Goal: Information Seeking & Learning: Learn about a topic

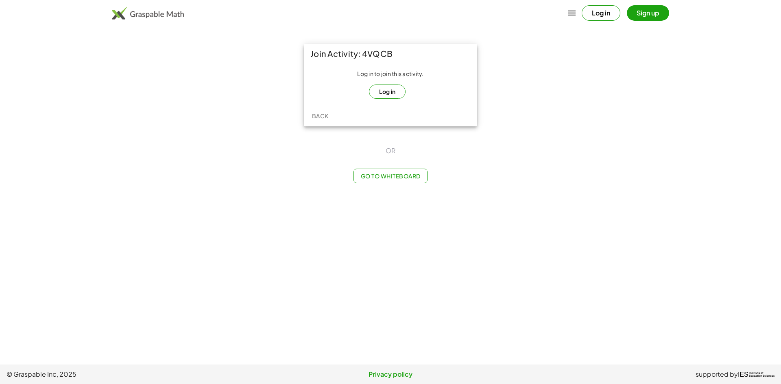
click at [382, 85] on button "Log in" at bounding box center [387, 92] width 37 height 14
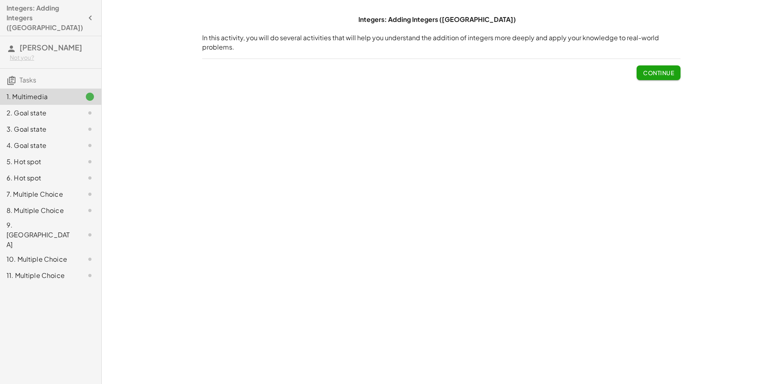
click at [31, 54] on div "Not you?" at bounding box center [52, 58] width 85 height 8
click at [39, 43] on span "[PERSON_NAME]" at bounding box center [51, 47] width 63 height 9
click at [35, 8] on h4 "Integers: Adding Integers ([GEOGRAPHIC_DATA])" at bounding box center [45, 17] width 76 height 29
click at [33, 255] on div "10. Multiple Choice" at bounding box center [39, 260] width 65 height 10
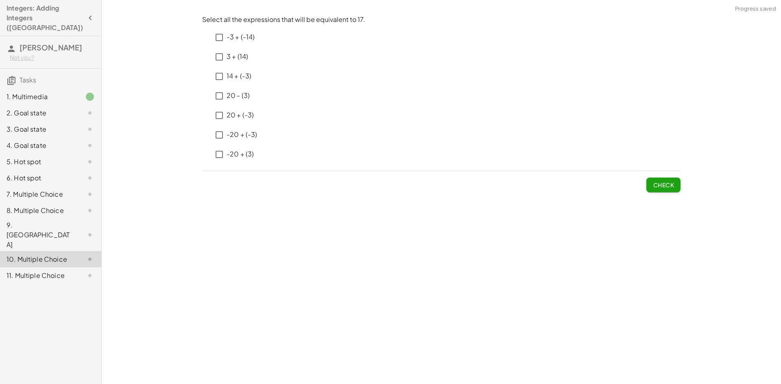
click at [59, 92] on div "1. Multimedia" at bounding box center [39, 97] width 65 height 10
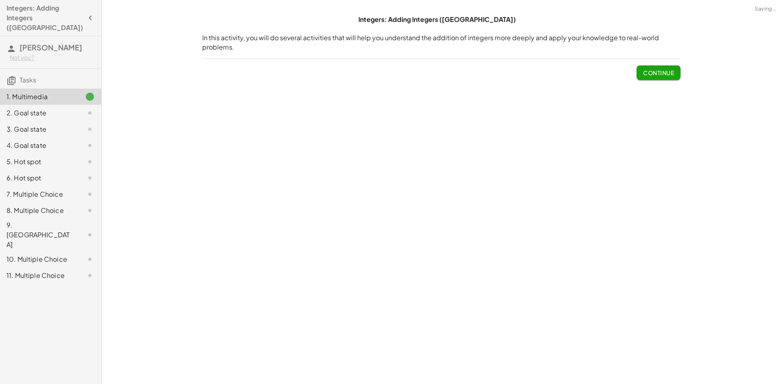
click at [23, 15] on h4 "Integers: Adding Integers ([GEOGRAPHIC_DATA])" at bounding box center [45, 17] width 76 height 29
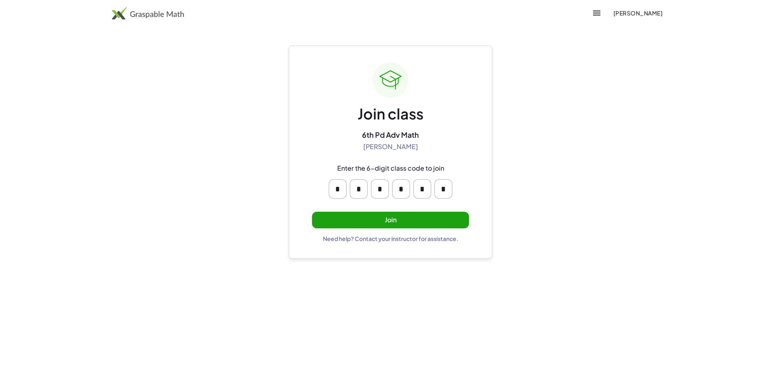
click at [160, 16] on img at bounding box center [148, 13] width 72 height 13
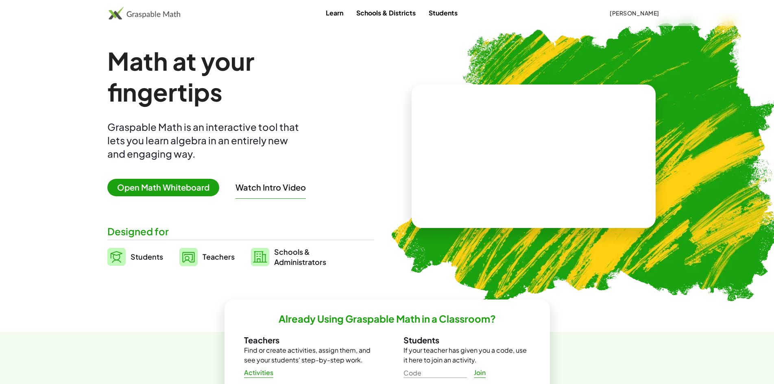
click at [450, 16] on link "Students" at bounding box center [443, 12] width 42 height 15
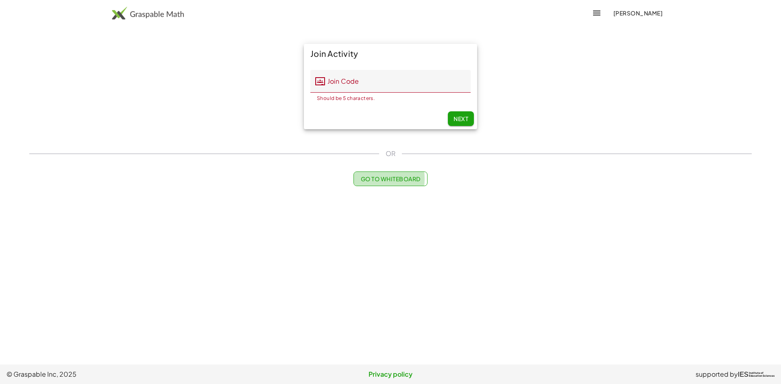
click at [367, 175] on span "Go to Whiteboard" at bounding box center [390, 178] width 60 height 7
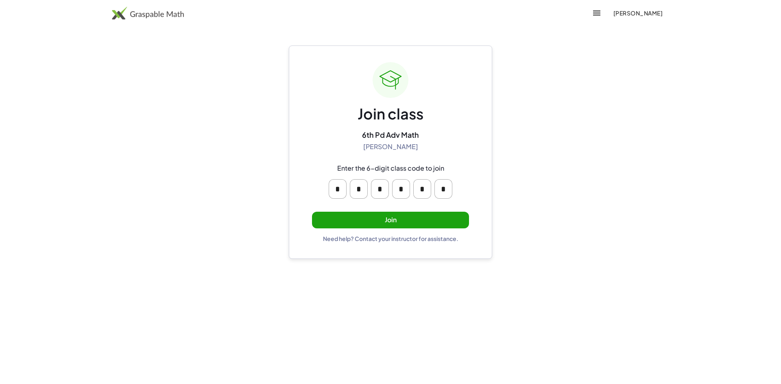
click at [399, 215] on button "Join" at bounding box center [390, 220] width 157 height 17
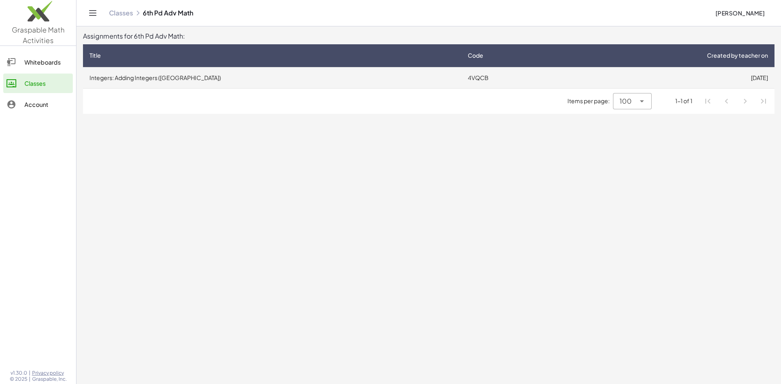
click at [309, 72] on td "Integers: Adding Integers ([GEOGRAPHIC_DATA])" at bounding box center [272, 77] width 378 height 21
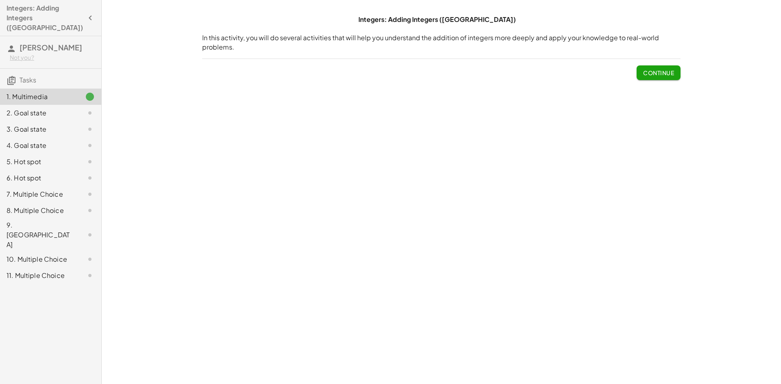
click at [647, 69] on span "Continue" at bounding box center [658, 72] width 31 height 7
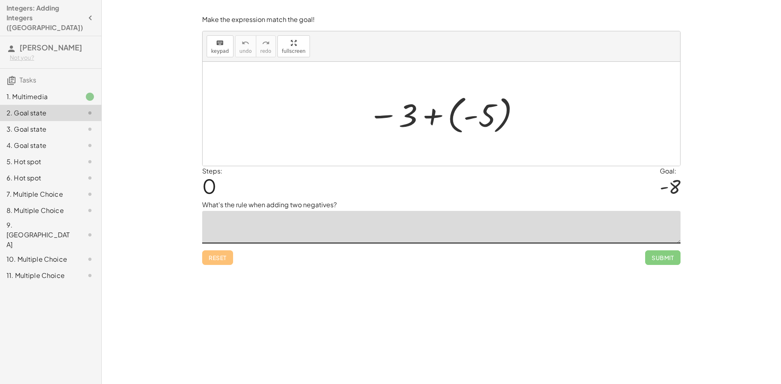
click at [393, 211] on textarea at bounding box center [441, 227] width 478 height 33
type textarea "*"
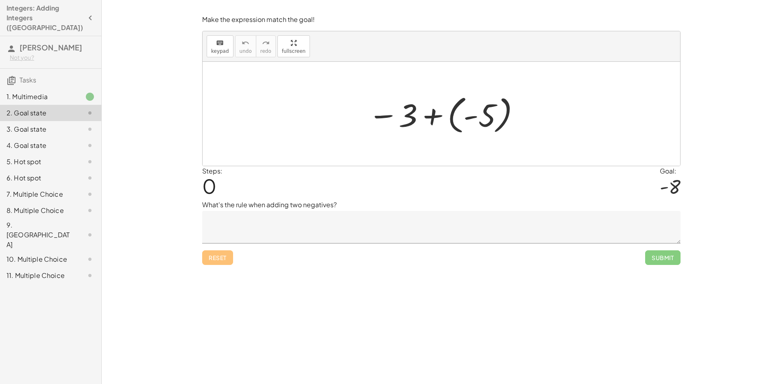
drag, startPoint x: 390, startPoint y: 137, endPoint x: 444, endPoint y: 137, distance: 54.1
click at [444, 137] on div "− 3 + ( - 5 )" at bounding box center [441, 113] width 171 height 49
drag, startPoint x: 673, startPoint y: 185, endPoint x: 684, endPoint y: 186, distance: 10.7
click at [0, 0] on div "Make the expression match the goal! keyboard keypad undo undo redo redo fullscr…" at bounding box center [0, 0] width 0 height 0
drag, startPoint x: 379, startPoint y: 113, endPoint x: 366, endPoint y: 118, distance: 14.1
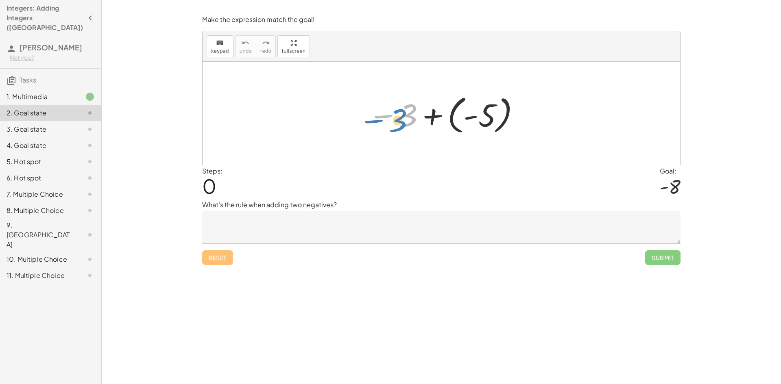
click at [366, 118] on div at bounding box center [444, 114] width 161 height 45
drag, startPoint x: 338, startPoint y: 207, endPoint x: 165, endPoint y: 202, distance: 173.8
click at [165, 202] on div "Integers: Adding Integers (PA) In this activity, you will do several activities…" at bounding box center [441, 192] width 679 height 384
copy p "What's the rule when adding two negatives?"
click at [254, 222] on textarea at bounding box center [441, 227] width 478 height 33
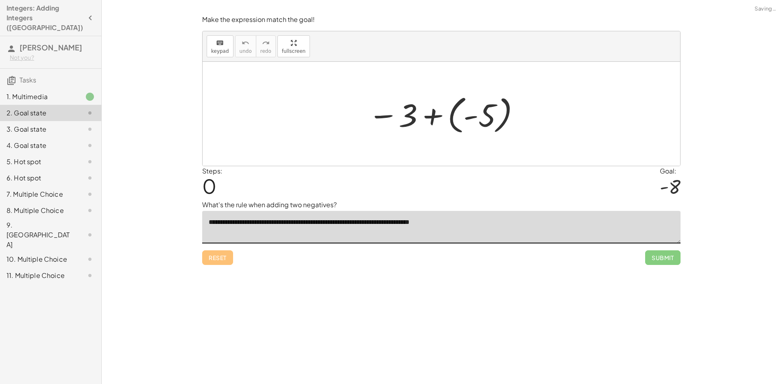
drag, startPoint x: 536, startPoint y: 107, endPoint x: 745, endPoint y: 161, distance: 215.5
click at [328, 122] on div at bounding box center [442, 114] width 478 height 104
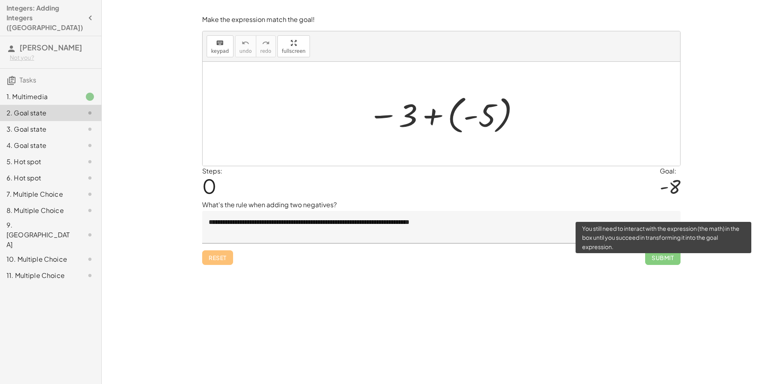
drag, startPoint x: 659, startPoint y: 255, endPoint x: 539, endPoint y: 235, distance: 122.5
click at [561, 247] on div "Reset Submit" at bounding box center [441, 255] width 478 height 22
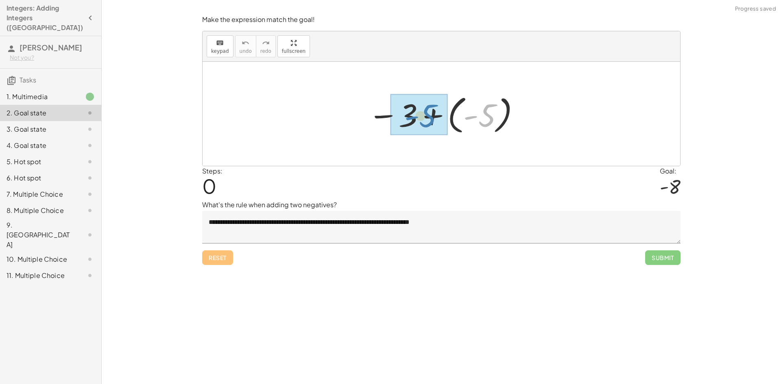
drag, startPoint x: 481, startPoint y: 116, endPoint x: 422, endPoint y: 116, distance: 59.0
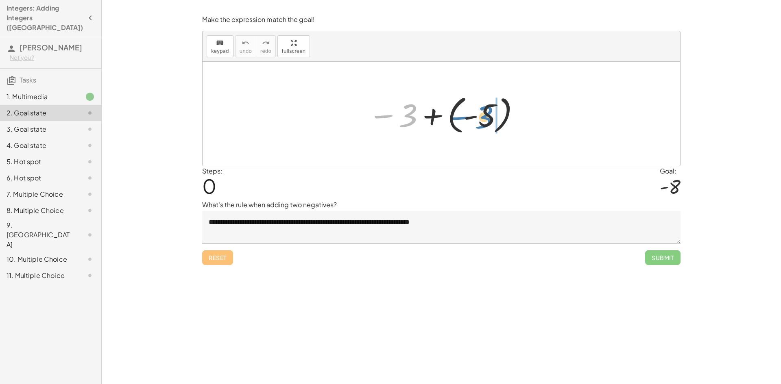
drag, startPoint x: 410, startPoint y: 118, endPoint x: 486, endPoint y: 120, distance: 76.1
click at [486, 120] on div at bounding box center [444, 114] width 161 height 45
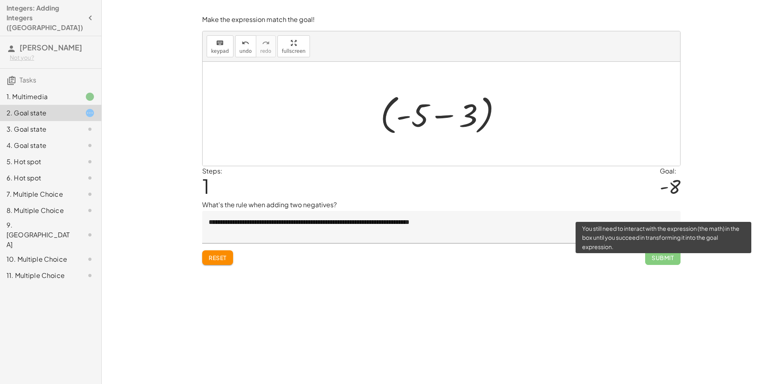
click at [659, 254] on span "Submit" at bounding box center [662, 258] width 35 height 15
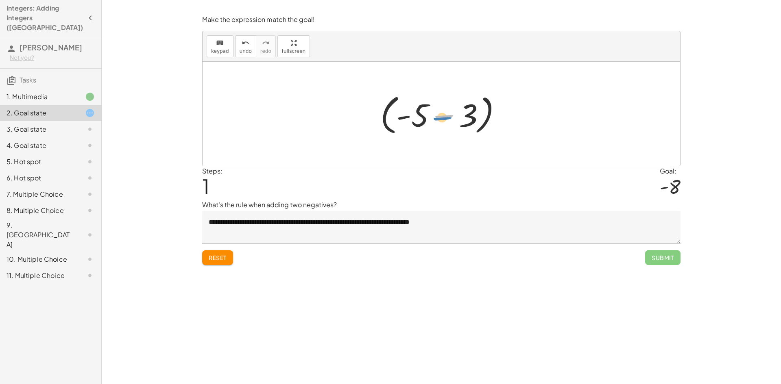
drag, startPoint x: 441, startPoint y: 113, endPoint x: 467, endPoint y: 116, distance: 26.1
click at [467, 116] on div at bounding box center [444, 114] width 136 height 47
drag, startPoint x: 397, startPoint y: 116, endPoint x: 173, endPoint y: 117, distance: 224.1
drag, startPoint x: 388, startPoint y: 117, endPoint x: 336, endPoint y: 115, distance: 52.1
click at [336, 115] on div "− 3 + ( - 5 ) ( + - 5 − 3 ) − 3 ( - 5 ) +" at bounding box center [442, 114] width 478 height 104
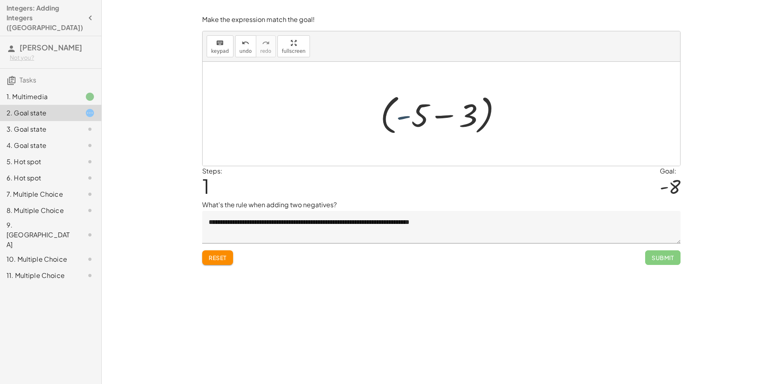
click at [404, 118] on div at bounding box center [444, 114] width 136 height 47
click at [402, 111] on div at bounding box center [444, 114] width 151 height 45
drag, startPoint x: 401, startPoint y: 115, endPoint x: 408, endPoint y: 83, distance: 32.6
drag, startPoint x: 399, startPoint y: 117, endPoint x: 406, endPoint y: 118, distance: 6.2
click at [406, 118] on div at bounding box center [444, 114] width 151 height 45
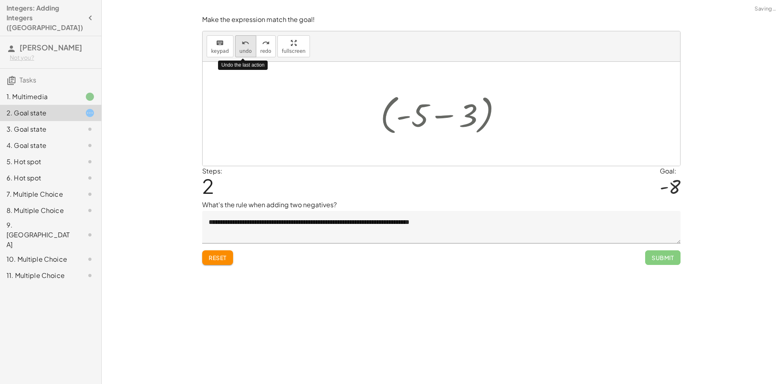
click at [242, 46] on icon "undo" at bounding box center [246, 43] width 8 height 10
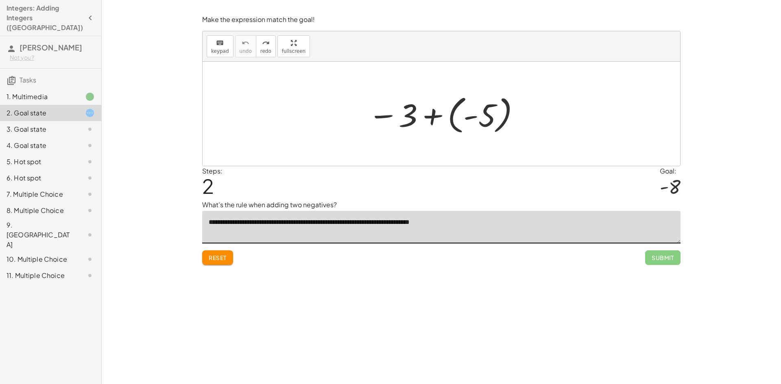
drag, startPoint x: 474, startPoint y: 223, endPoint x: 161, endPoint y: 221, distance: 313.2
click at [161, 221] on div "**********" at bounding box center [441, 192] width 679 height 384
click at [228, 259] on button "Reset" at bounding box center [217, 258] width 31 height 15
click at [487, 225] on textarea "**********" at bounding box center [441, 227] width 478 height 33
type textarea "**********"
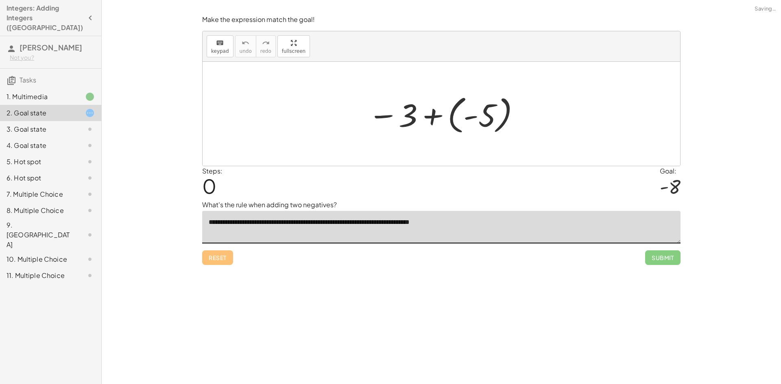
click at [453, 310] on div "**********" at bounding box center [441, 192] width 679 height 384
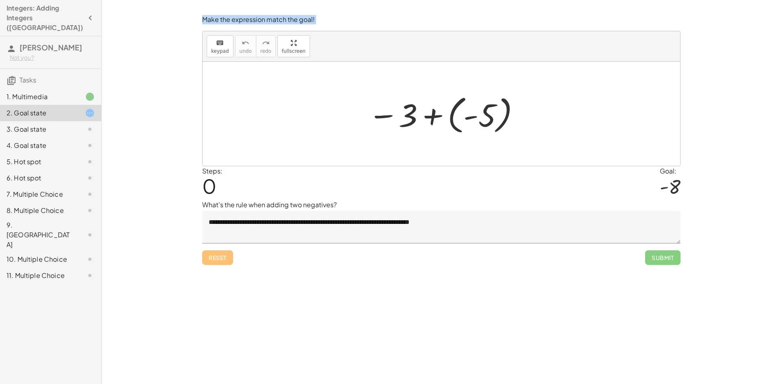
drag, startPoint x: 191, startPoint y: 11, endPoint x: 488, endPoint y: 143, distance: 325.4
click at [488, 143] on div "**********" at bounding box center [441, 192] width 679 height 384
drag, startPoint x: 455, startPoint y: 118, endPoint x: 468, endPoint y: 113, distance: 13.9
click at [468, 113] on div at bounding box center [444, 114] width 161 height 45
drag, startPoint x: 433, startPoint y: 115, endPoint x: 456, endPoint y: 112, distance: 22.6
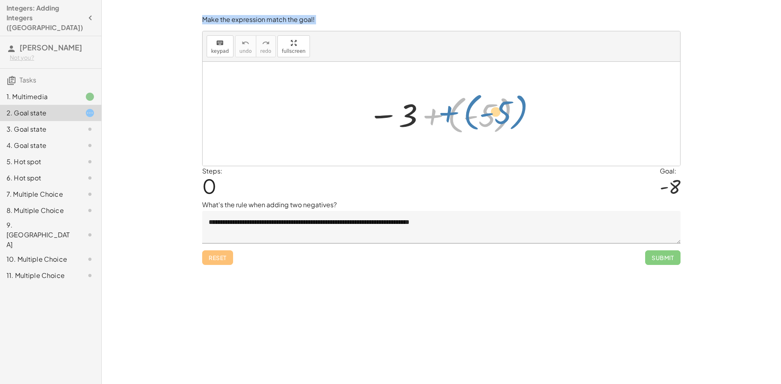
click at [456, 112] on div at bounding box center [444, 114] width 161 height 45
drag, startPoint x: 401, startPoint y: 120, endPoint x: 455, endPoint y: 118, distance: 54.1
click at [455, 118] on div at bounding box center [444, 114] width 161 height 45
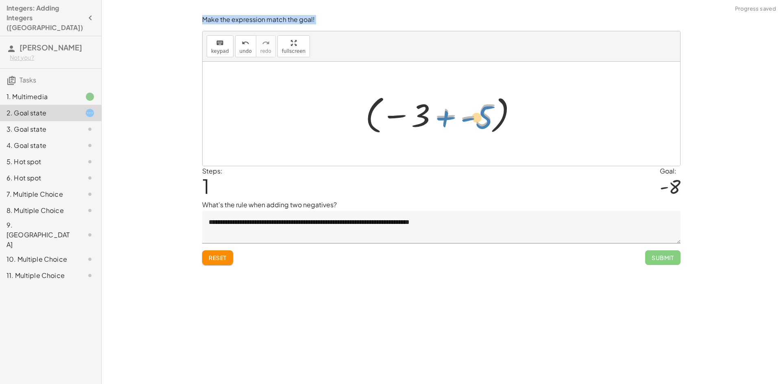
click at [446, 115] on div at bounding box center [444, 114] width 166 height 45
drag, startPoint x: 443, startPoint y: 119, endPoint x: 382, endPoint y: 115, distance: 61.9
click at [382, 115] on div at bounding box center [444, 114] width 166 height 45
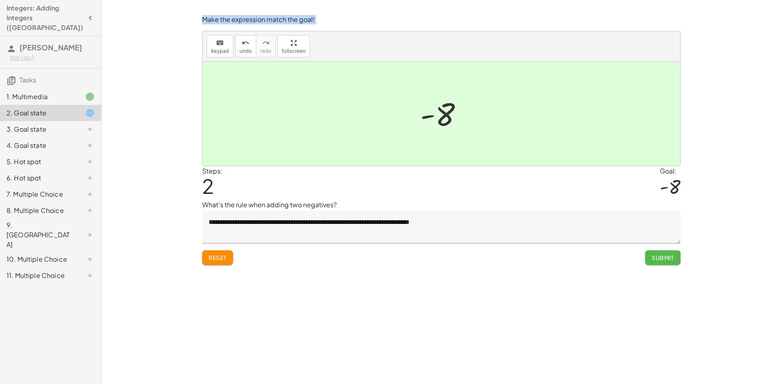
click at [659, 255] on span "Submit" at bounding box center [663, 257] width 22 height 7
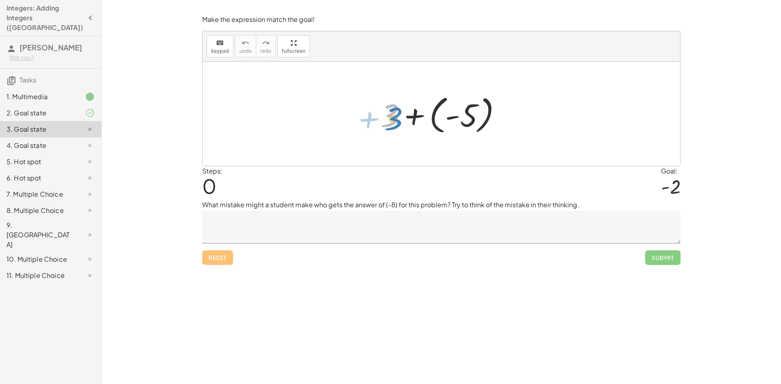
drag, startPoint x: 395, startPoint y: 119, endPoint x: 389, endPoint y: 121, distance: 6.2
click at [389, 121] on div at bounding box center [444, 114] width 136 height 45
click at [284, 220] on textarea at bounding box center [441, 227] width 478 height 33
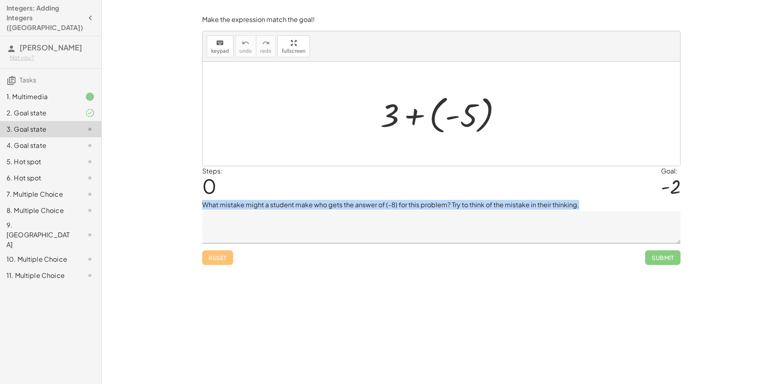
drag, startPoint x: 570, startPoint y: 199, endPoint x: 194, endPoint y: 200, distance: 375.5
click at [194, 200] on div "**********" at bounding box center [441, 192] width 679 height 384
copy p "What mistake might a student make who gets the answer of (-8) for this problem?…"
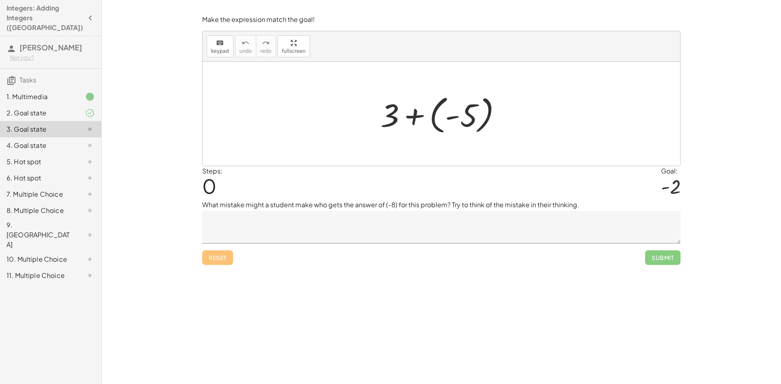
click at [459, 216] on textarea at bounding box center [441, 227] width 478 height 33
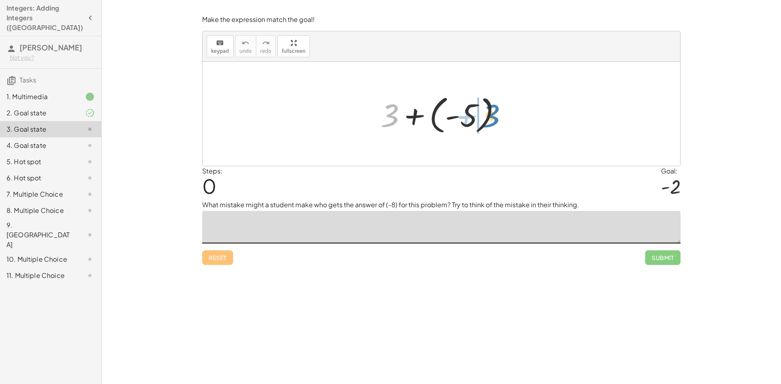
drag, startPoint x: 408, startPoint y: 114, endPoint x: 490, endPoint y: 115, distance: 81.8
click at [490, 115] on div at bounding box center [444, 114] width 136 height 45
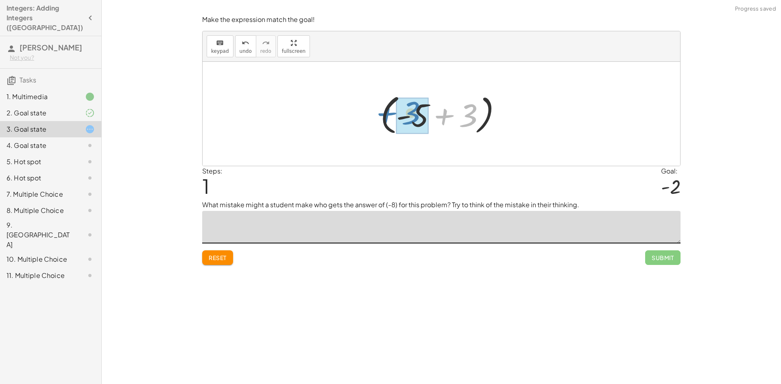
drag, startPoint x: 474, startPoint y: 116, endPoint x: 417, endPoint y: 113, distance: 57.4
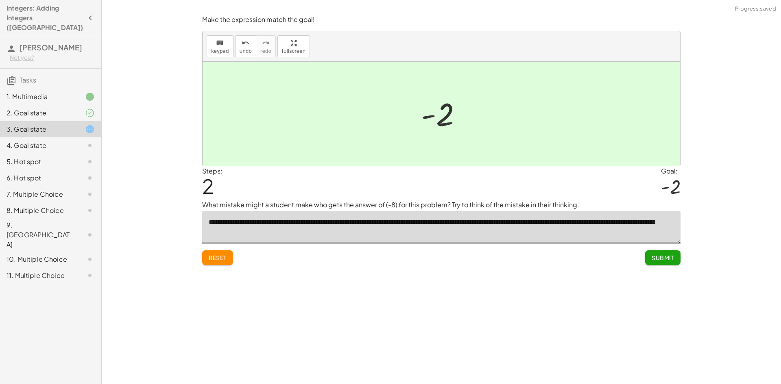
click at [333, 231] on textarea "**********" at bounding box center [441, 227] width 478 height 33
click at [459, 224] on textarea "**********" at bounding box center [441, 227] width 478 height 33
click at [571, 220] on textarea "**********" at bounding box center [441, 227] width 478 height 33
click at [577, 220] on textarea "**********" at bounding box center [441, 227] width 478 height 33
drag, startPoint x: 581, startPoint y: 221, endPoint x: 585, endPoint y: 222, distance: 4.2
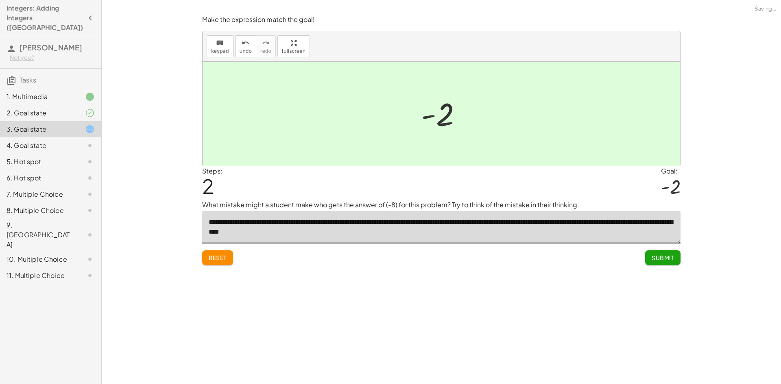
click at [582, 222] on textarea "**********" at bounding box center [441, 227] width 478 height 33
click at [588, 221] on textarea "**********" at bounding box center [441, 227] width 478 height 33
type textarea "**********"
click at [523, 268] on div "**********" at bounding box center [441, 192] width 679 height 384
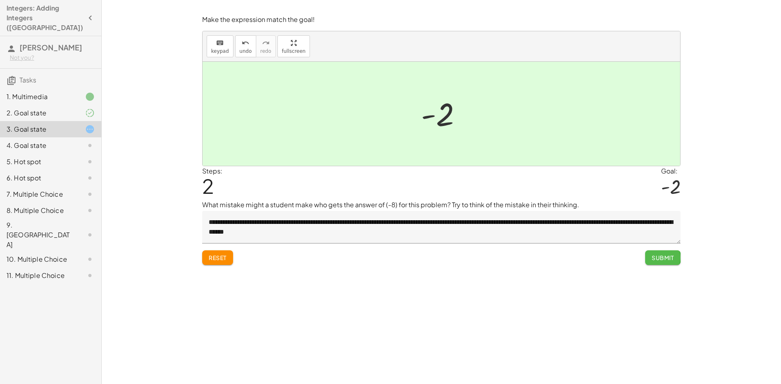
click at [662, 258] on span "Submit" at bounding box center [663, 257] width 22 height 7
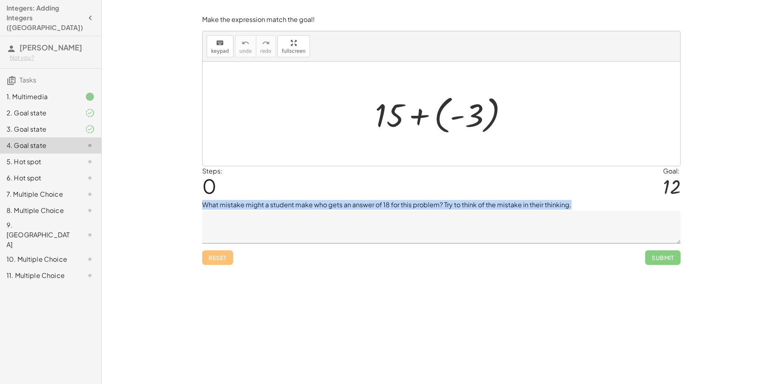
drag, startPoint x: 244, startPoint y: 201, endPoint x: 575, endPoint y: 201, distance: 330.7
click at [0, 0] on div "Make the expression match the goal! keyboard keypad undo undo redo redo fullscr…" at bounding box center [0, 0] width 0 height 0
copy p "What mistake might a student make who gets an answer of 18 for this problem? Tr…"
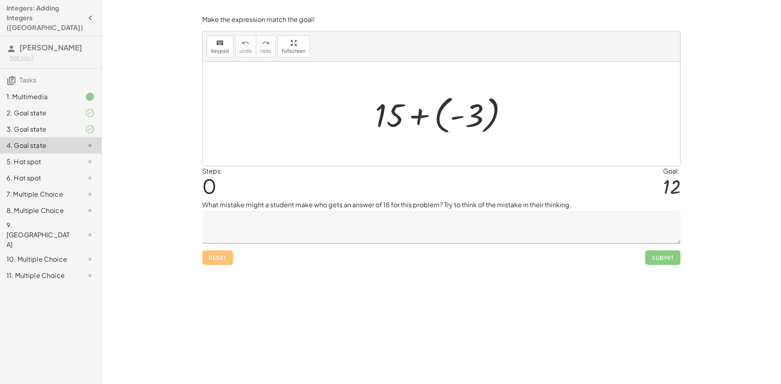
click at [465, 334] on div "**********" at bounding box center [441, 192] width 679 height 384
drag, startPoint x: 475, startPoint y: 116, endPoint x: 421, endPoint y: 116, distance: 54.1
drag, startPoint x: 476, startPoint y: 114, endPoint x: 482, endPoint y: 113, distance: 6.6
click at [482, 113] on div at bounding box center [444, 114] width 147 height 45
drag, startPoint x: 393, startPoint y: 115, endPoint x: 451, endPoint y: 115, distance: 58.2
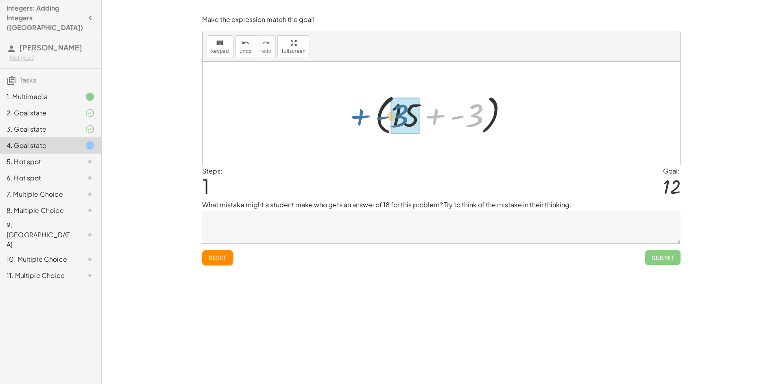
drag, startPoint x: 481, startPoint y: 115, endPoint x: 417, endPoint y: 114, distance: 63.5
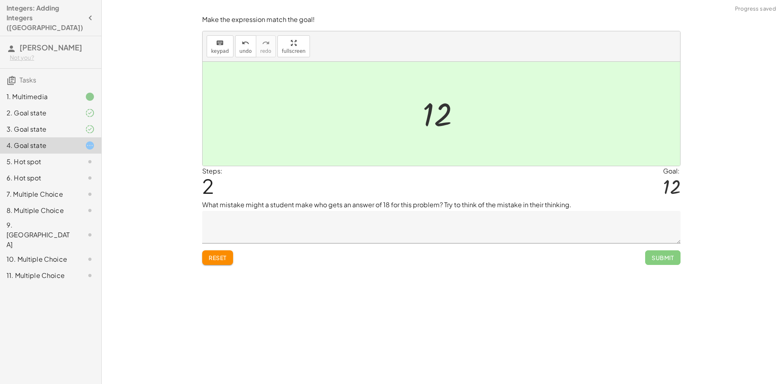
drag, startPoint x: 253, startPoint y: 218, endPoint x: 254, endPoint y: 214, distance: 4.6
click at [253, 218] on textarea at bounding box center [441, 227] width 478 height 33
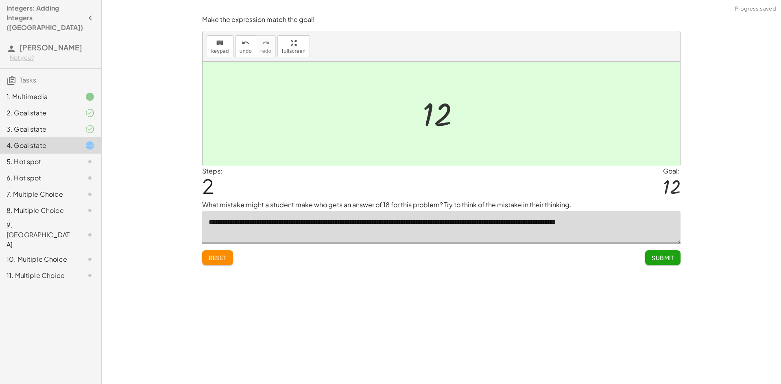
click at [382, 220] on textarea "**********" at bounding box center [441, 227] width 478 height 33
type textarea "**********"
click at [662, 251] on button "Submit" at bounding box center [662, 258] width 35 height 15
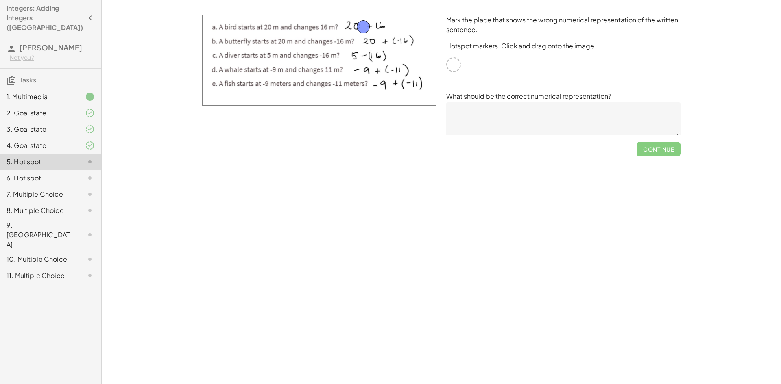
drag, startPoint x: 460, startPoint y: 63, endPoint x: 371, endPoint y: 28, distance: 95.0
drag, startPoint x: 370, startPoint y: 29, endPoint x: 365, endPoint y: 59, distance: 30.8
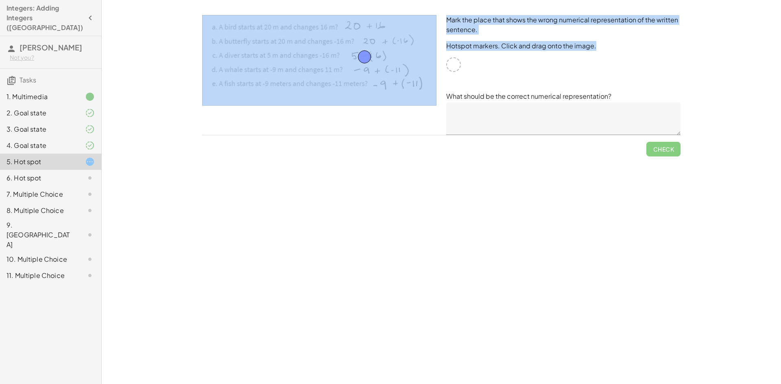
drag, startPoint x: 454, startPoint y: 65, endPoint x: 401, endPoint y: 67, distance: 53.8
click at [401, 67] on div "Mark the place that shows the wrong numerical representation of the written sen…" at bounding box center [441, 75] width 488 height 130
click at [484, 55] on div "Mark the place that shows the wrong numerical representation of the written sen…" at bounding box center [563, 75] width 244 height 130
click at [490, 67] on div "Mark the place that shows the wrong numerical representation of the written sen…" at bounding box center [563, 75] width 244 height 130
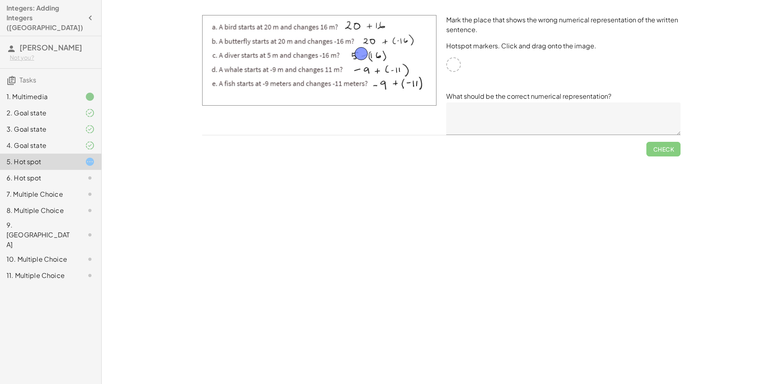
drag, startPoint x: 364, startPoint y: 58, endPoint x: 361, endPoint y: 52, distance: 6.2
drag, startPoint x: 362, startPoint y: 55, endPoint x: 386, endPoint y: 70, distance: 27.8
drag, startPoint x: 387, startPoint y: 71, endPoint x: 395, endPoint y: 72, distance: 7.5
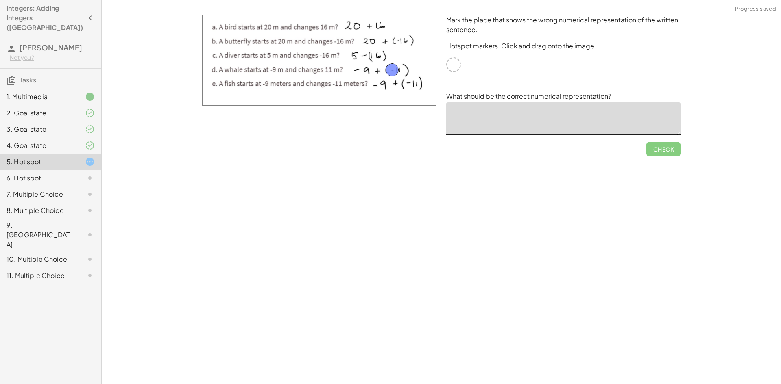
click at [501, 119] on textarea at bounding box center [563, 119] width 234 height 33
type textarea "**"
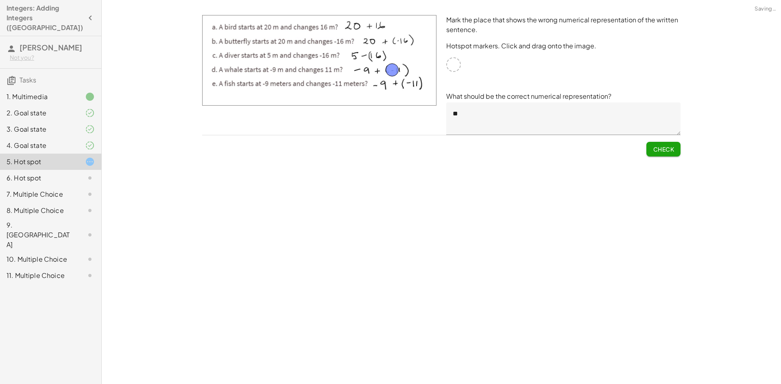
click at [661, 147] on span "Check" at bounding box center [663, 149] width 21 height 7
click at [655, 146] on span "Continue" at bounding box center [658, 149] width 31 height 7
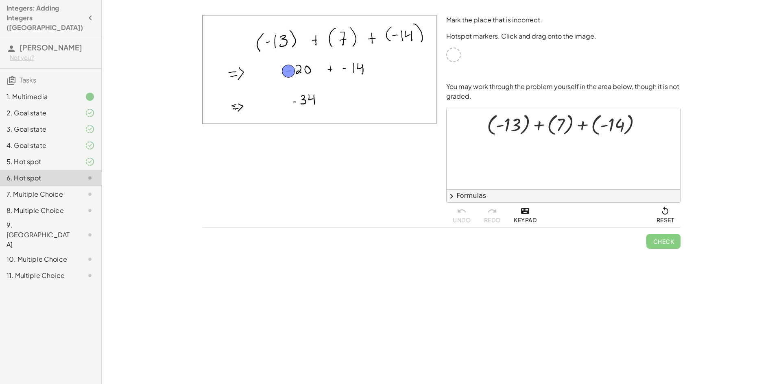
drag, startPoint x: 342, startPoint y: 79, endPoint x: 290, endPoint y: 71, distance: 52.2
drag, startPoint x: 289, startPoint y: 71, endPoint x: 295, endPoint y: 70, distance: 5.7
drag, startPoint x: 562, startPoint y: 142, endPoint x: 567, endPoint y: 139, distance: 6.2
click at [592, 147] on div "+ ( - 13 ) + ( 7 ) + ( - 14 )" at bounding box center [564, 148] width 234 height 81
click at [564, 140] on icon at bounding box center [560, 144] width 9 height 9
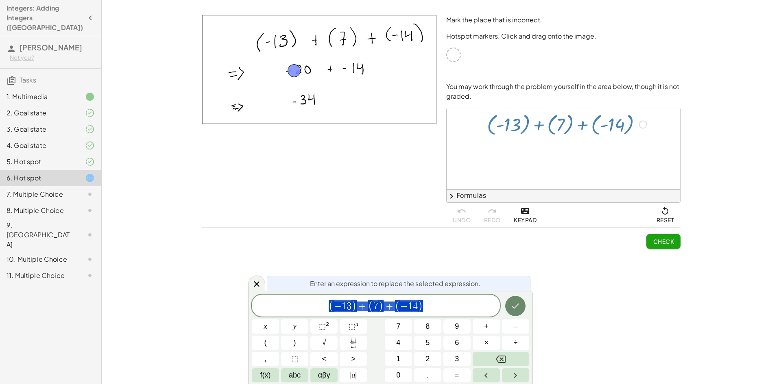
click at [517, 305] on icon "Done" at bounding box center [516, 306] width 10 height 10
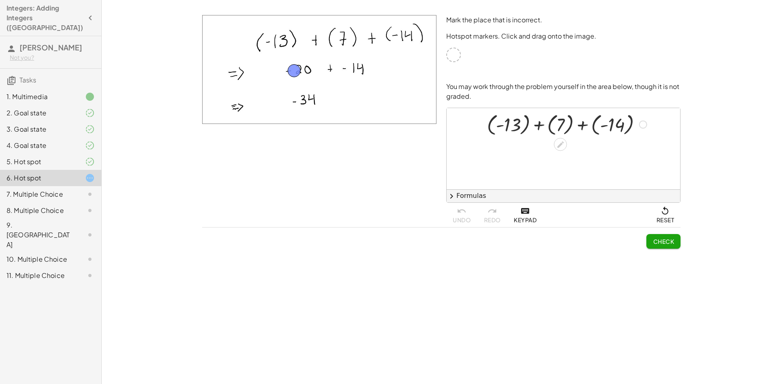
click at [644, 120] on div at bounding box center [643, 124] width 8 height 8
click at [561, 123] on div at bounding box center [567, 123] width 169 height 27
drag, startPoint x: 539, startPoint y: 123, endPoint x: 493, endPoint y: 116, distance: 46.6
click at [535, 123] on div at bounding box center [567, 123] width 151 height 27
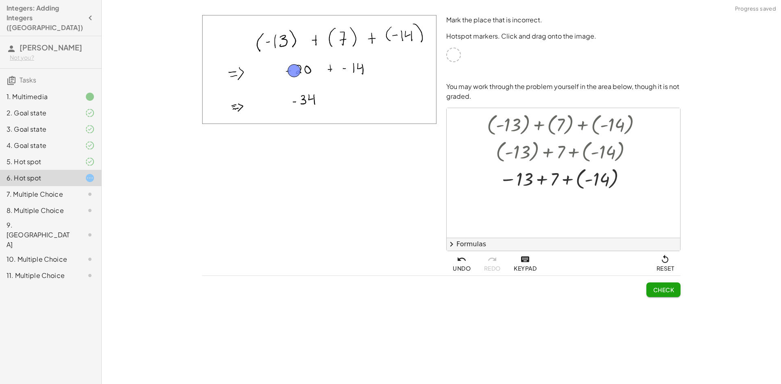
click at [670, 260] on span "Reset" at bounding box center [665, 263] width 18 height 17
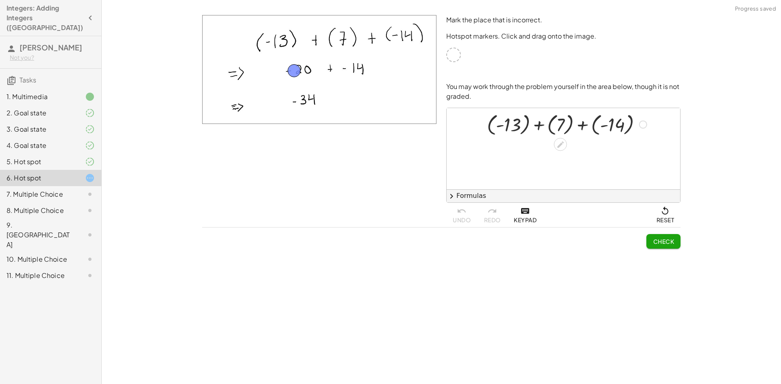
click at [509, 121] on div at bounding box center [567, 123] width 169 height 27
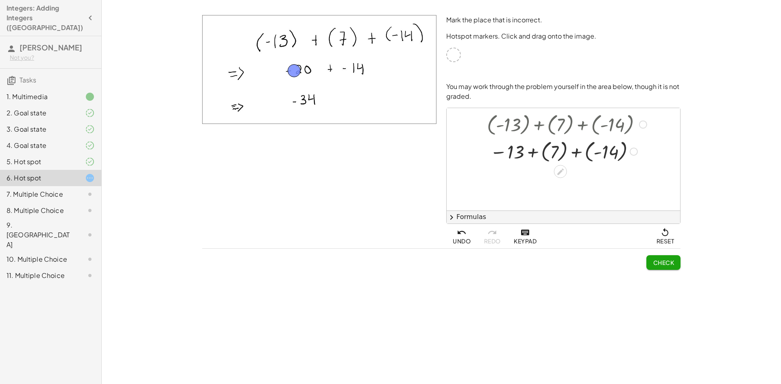
click at [553, 149] on div at bounding box center [567, 150] width 169 height 27
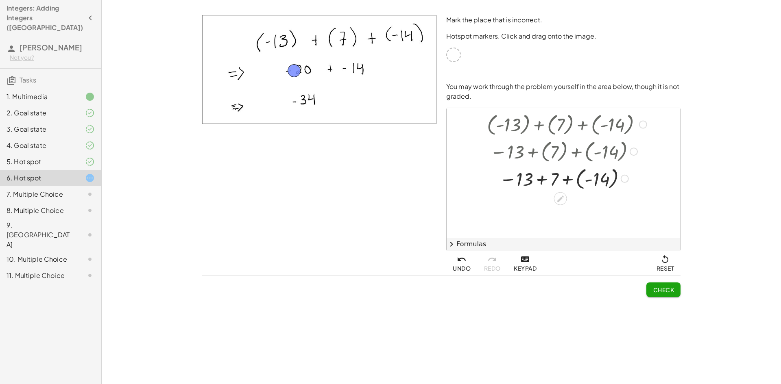
click at [532, 149] on div at bounding box center [568, 150] width 188 height 27
click at [680, 255] on button "Reset" at bounding box center [665, 263] width 31 height 24
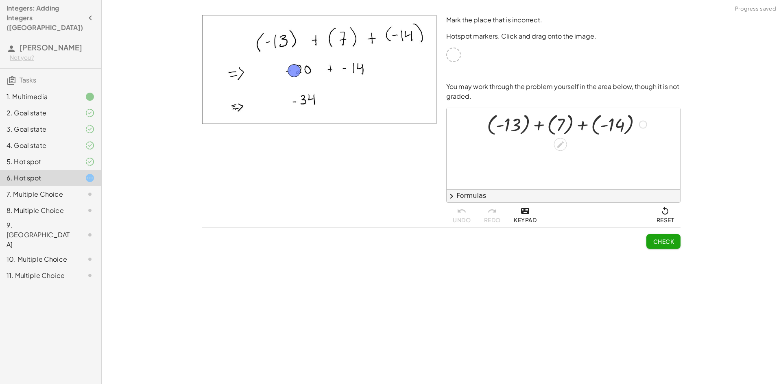
click at [536, 118] on div at bounding box center [567, 123] width 169 height 27
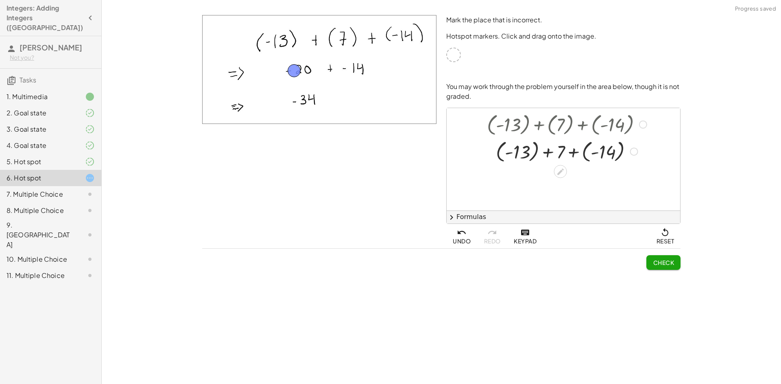
click at [515, 148] on div at bounding box center [567, 150] width 169 height 27
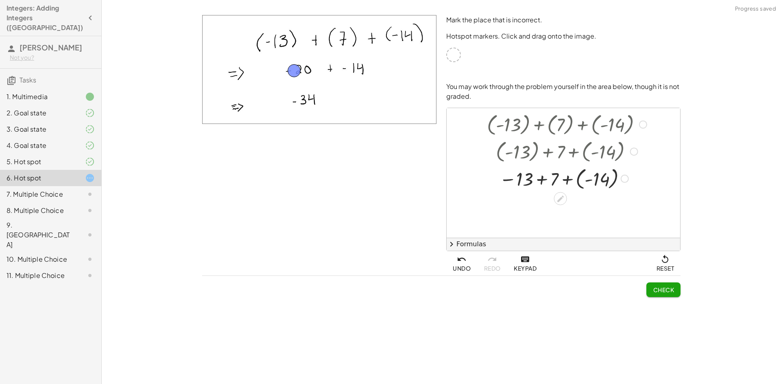
click at [607, 170] on div at bounding box center [567, 177] width 169 height 27
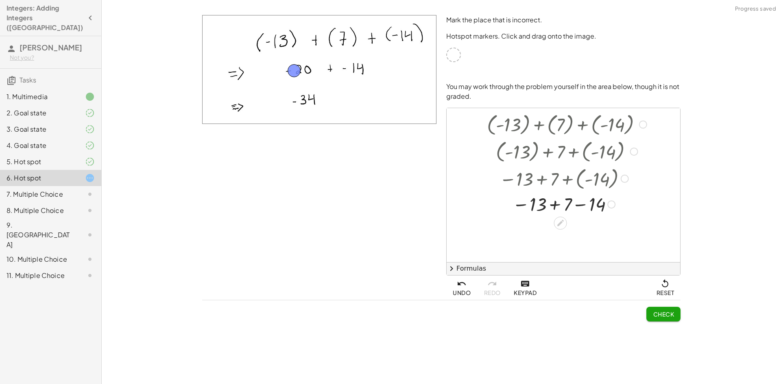
click at [552, 202] on div at bounding box center [567, 204] width 169 height 24
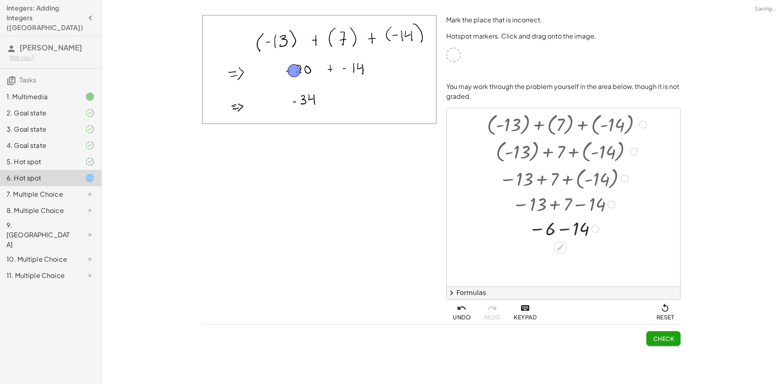
click at [578, 223] on div at bounding box center [567, 228] width 169 height 24
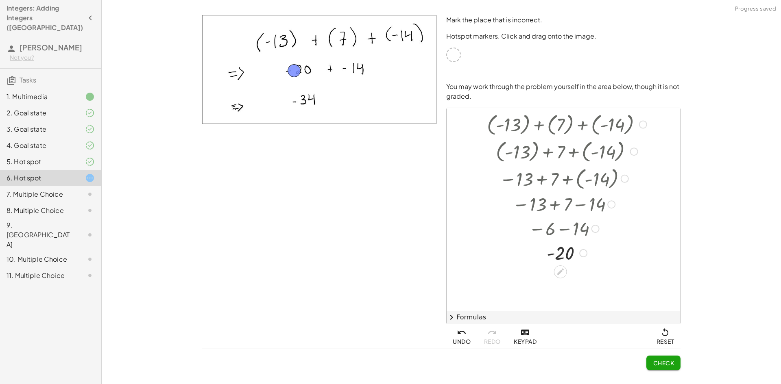
click at [557, 247] on div at bounding box center [567, 252] width 169 height 24
click at [661, 360] on span "Check" at bounding box center [663, 363] width 21 height 7
click at [672, 360] on span "Continue" at bounding box center [658, 363] width 31 height 7
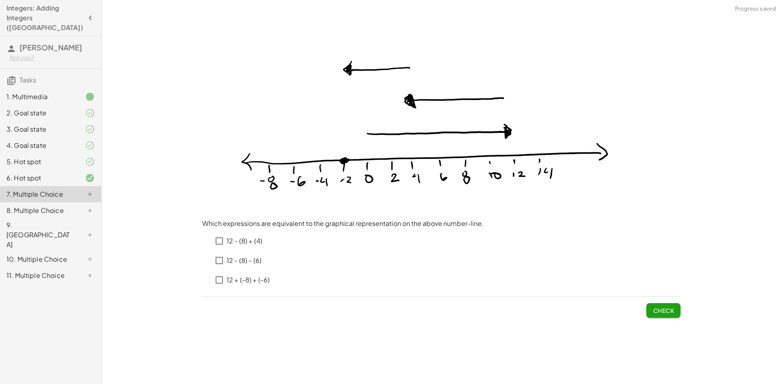
click at [78, 157] on div at bounding box center [83, 162] width 23 height 10
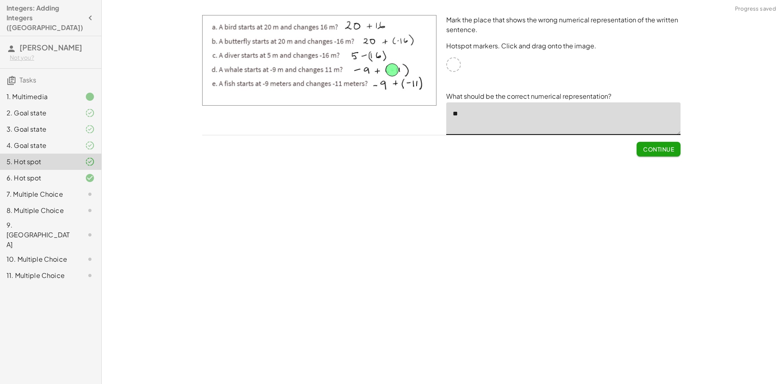
click at [484, 121] on textarea "**" at bounding box center [563, 119] width 234 height 33
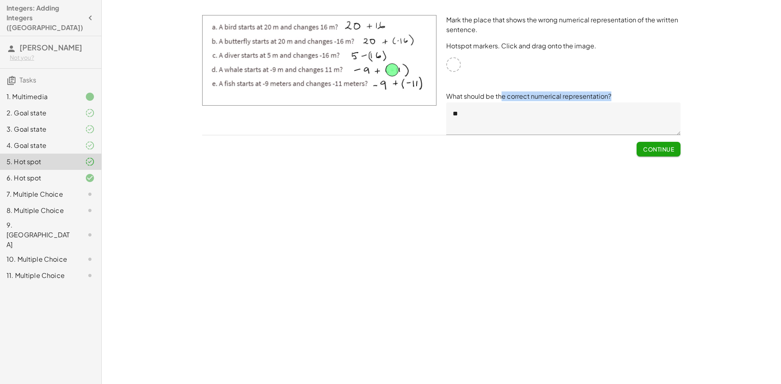
drag, startPoint x: 613, startPoint y: 96, endPoint x: 494, endPoint y: 96, distance: 119.6
click at [495, 96] on p "What should be the correct numerical representation?" at bounding box center [563, 97] width 234 height 10
click at [412, 212] on div "**********" at bounding box center [441, 192] width 679 height 384
click at [68, 141] on div "4. Goal state" at bounding box center [39, 146] width 65 height 10
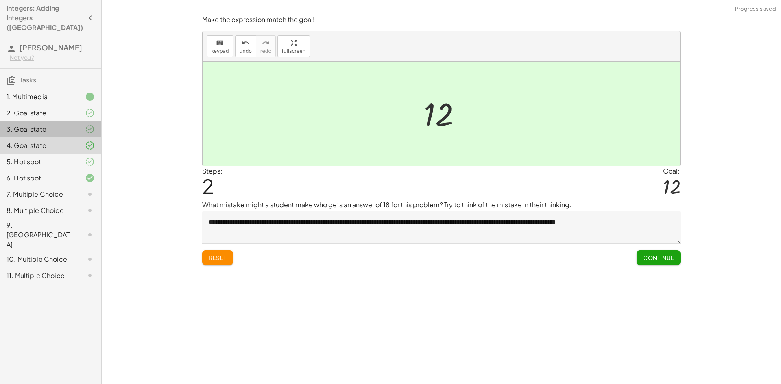
click at [69, 154] on div "3. Goal state" at bounding box center [50, 162] width 101 height 16
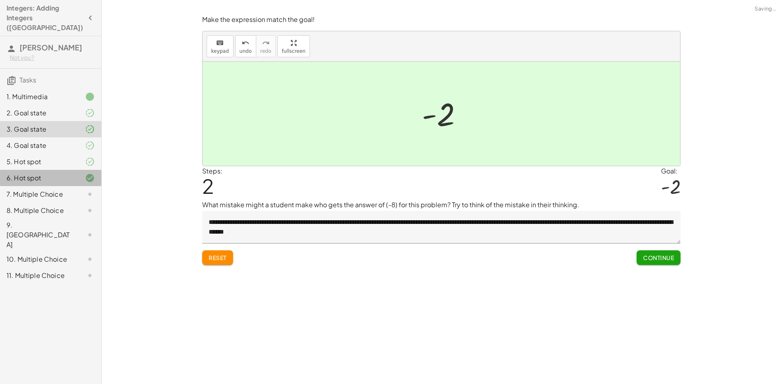
click at [75, 173] on div at bounding box center [83, 178] width 23 height 10
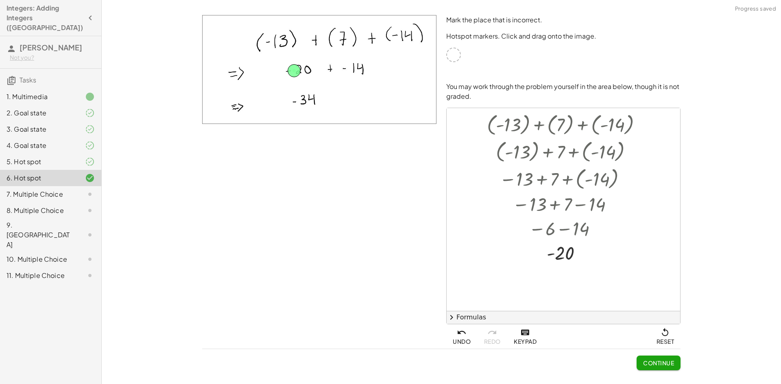
click at [91, 173] on icon at bounding box center [90, 178] width 10 height 10
drag, startPoint x: 91, startPoint y: 162, endPoint x: 144, endPoint y: 128, distance: 62.7
click at [144, 128] on div "**********" at bounding box center [441, 192] width 679 height 384
click at [87, 190] on icon at bounding box center [90, 195] width 10 height 10
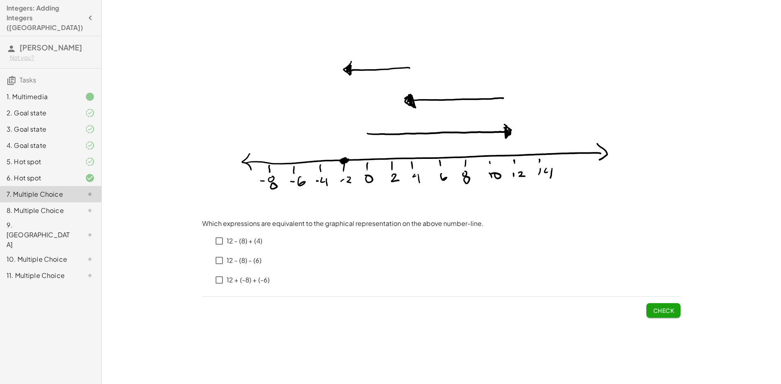
click at [247, 284] on label "12 + (-8) + (-6)" at bounding box center [248, 281] width 43 height 20
click at [659, 312] on button "Check" at bounding box center [663, 310] width 34 height 15
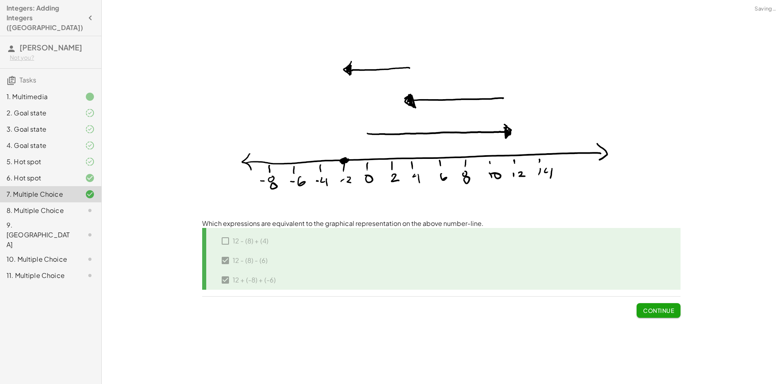
click at [659, 312] on button "Continue" at bounding box center [659, 310] width 44 height 15
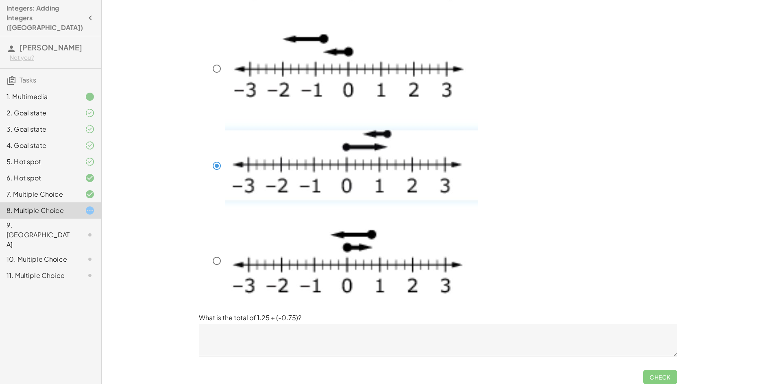
scroll to position [100, 0]
click at [535, 335] on textarea at bounding box center [438, 340] width 478 height 33
click at [330, 327] on textarea at bounding box center [438, 340] width 478 height 33
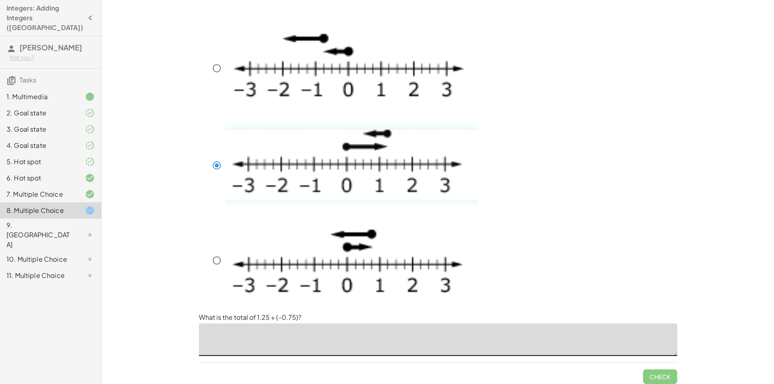
type textarea "*"
type textarea "***"
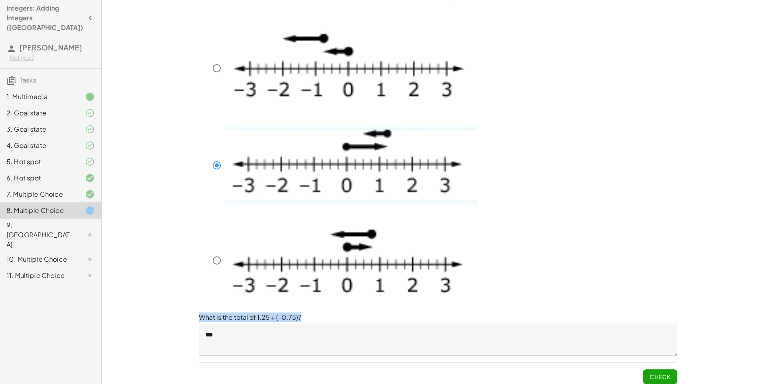
drag, startPoint x: 298, startPoint y: 314, endPoint x: 179, endPoint y: 312, distance: 119.2
click at [179, 312] on div "**********" at bounding box center [438, 145] width 672 height 490
copy p "What is the total of 1.25 + (-0.75)?"
click at [665, 378] on button "Check" at bounding box center [660, 377] width 34 height 15
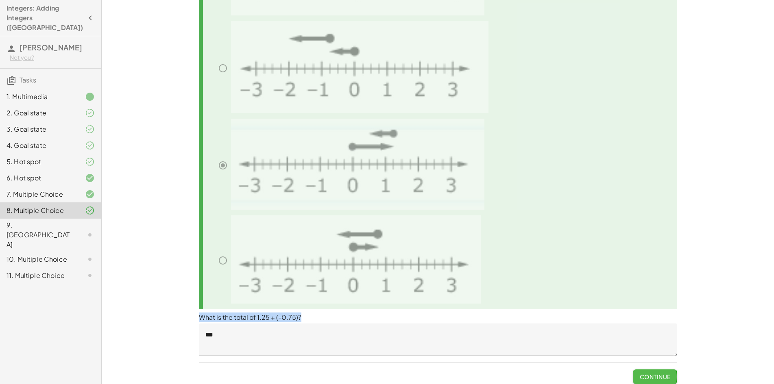
click at [665, 378] on button "Continue" at bounding box center [655, 377] width 44 height 15
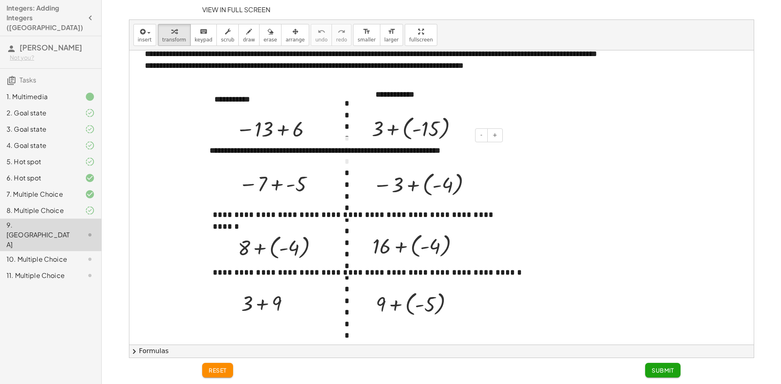
scroll to position [0, 0]
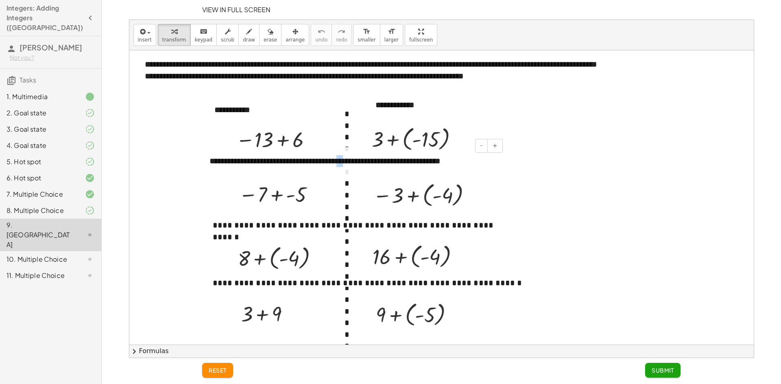
drag, startPoint x: 347, startPoint y: 168, endPoint x: 393, endPoint y: 170, distance: 45.6
click at [342, 169] on div "**********" at bounding box center [352, 161] width 303 height 28
click at [550, 193] on div at bounding box center [441, 212] width 624 height 325
drag, startPoint x: 412, startPoint y: 307, endPoint x: 425, endPoint y: 305, distance: 12.8
click at [425, 305] on div at bounding box center [418, 314] width 92 height 30
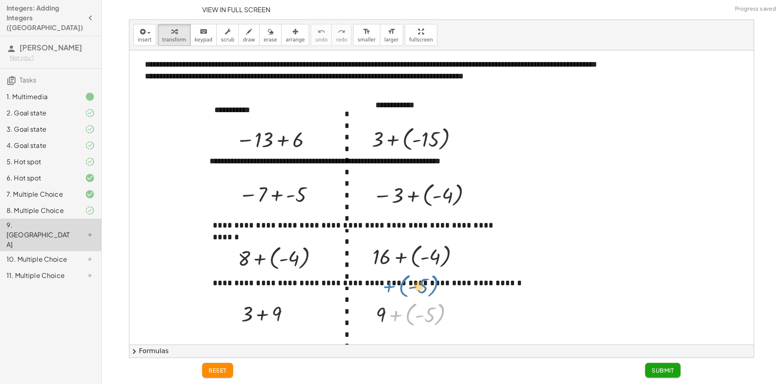
drag, startPoint x: 425, startPoint y: 305, endPoint x: 424, endPoint y: 317, distance: 12.2
click at [424, 317] on div at bounding box center [418, 314] width 92 height 30
drag, startPoint x: 381, startPoint y: 321, endPoint x: 386, endPoint y: 322, distance: 4.5
click at [386, 322] on div at bounding box center [418, 314] width 92 height 30
drag, startPoint x: 403, startPoint y: 316, endPoint x: 413, endPoint y: 329, distance: 16.3
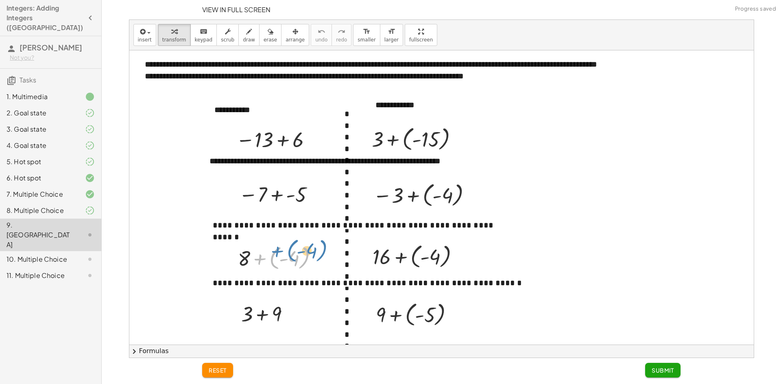
drag, startPoint x: 264, startPoint y: 253, endPoint x: 274, endPoint y: 246, distance: 12.2
click at [277, 244] on div at bounding box center [281, 258] width 94 height 30
drag, startPoint x: 318, startPoint y: 260, endPoint x: 390, endPoint y: 316, distance: 91.5
click at [390, 316] on div "**********" at bounding box center [441, 212] width 624 height 325
click at [441, 307] on div at bounding box center [418, 314] width 92 height 30
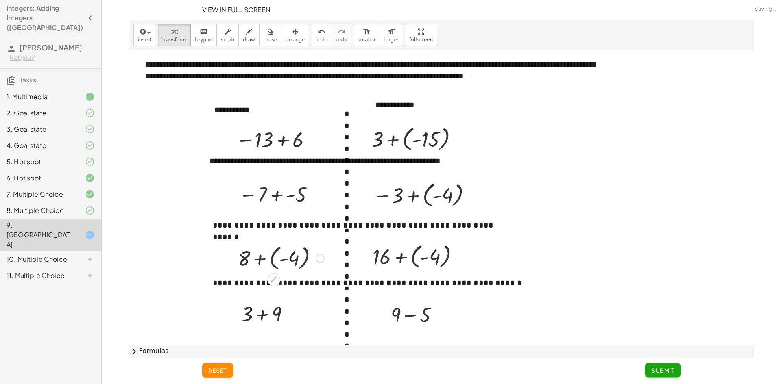
click at [269, 266] on div at bounding box center [281, 258] width 94 height 30
drag, startPoint x: 320, startPoint y: 272, endPoint x: 452, endPoint y: 316, distance: 138.9
click at [452, 316] on div "**********" at bounding box center [441, 212] width 624 height 325
drag, startPoint x: 304, startPoint y: 258, endPoint x: 327, endPoint y: 282, distance: 33.4
click at [327, 282] on div "**********" at bounding box center [441, 212] width 624 height 325
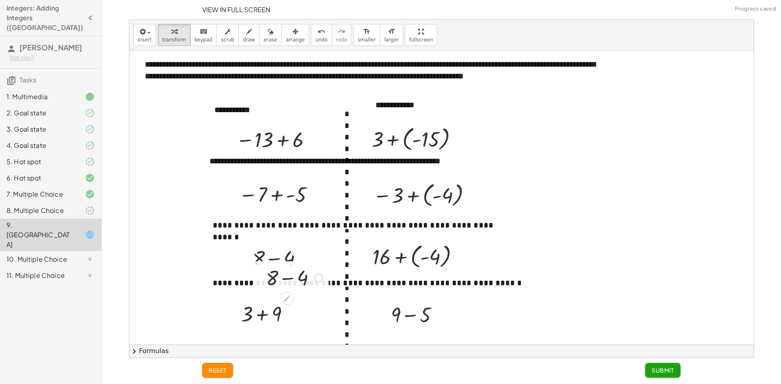
click at [310, 279] on div at bounding box center [294, 278] width 65 height 28
click at [290, 282] on div at bounding box center [295, 277] width 34 height 27
click at [394, 315] on div at bounding box center [418, 315] width 62 height 28
click at [418, 320] on div at bounding box center [418, 315] width 62 height 28
click at [278, 255] on div at bounding box center [281, 258] width 65 height 28
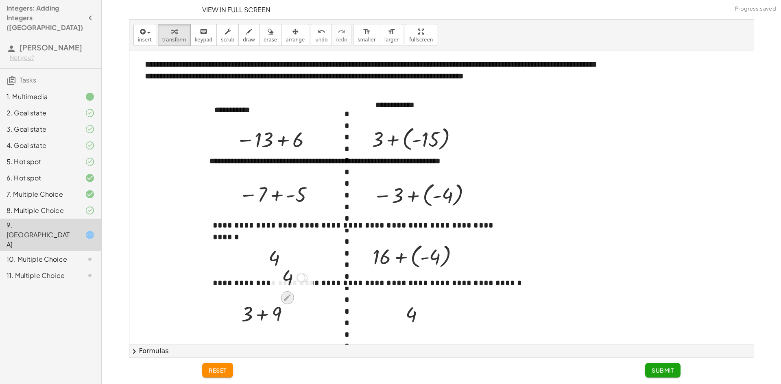
click at [285, 296] on icon at bounding box center [287, 298] width 9 height 9
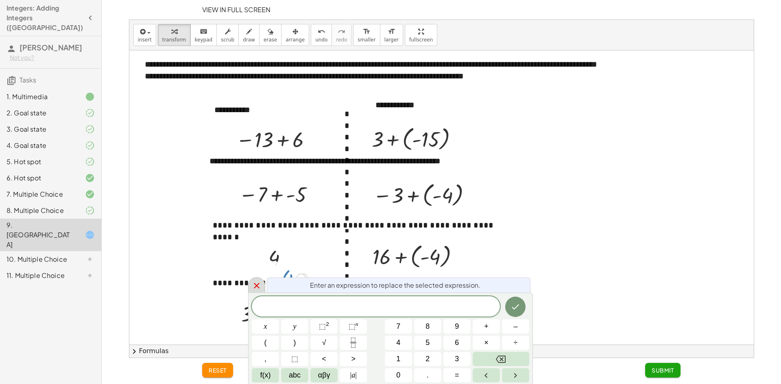
click at [254, 287] on icon at bounding box center [257, 286] width 10 height 10
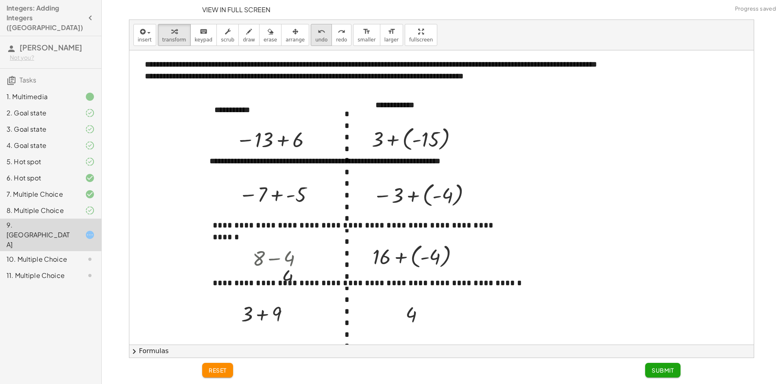
click at [318, 32] on icon "undo" at bounding box center [322, 32] width 8 height 10
click at [283, 258] on div at bounding box center [281, 258] width 65 height 28
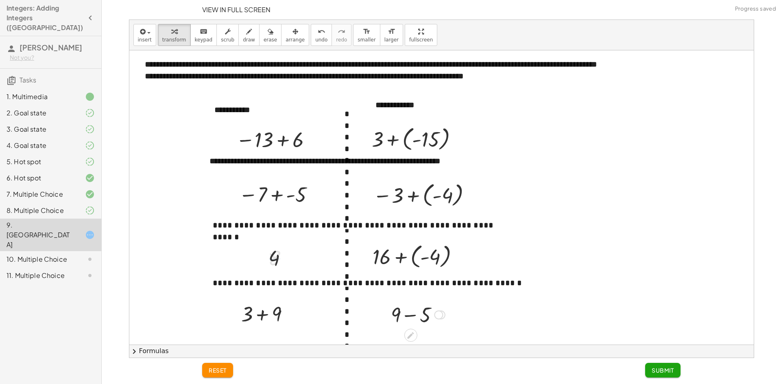
click at [425, 315] on div at bounding box center [418, 315] width 62 height 28
click at [292, 33] on icon "button" at bounding box center [295, 32] width 6 height 10
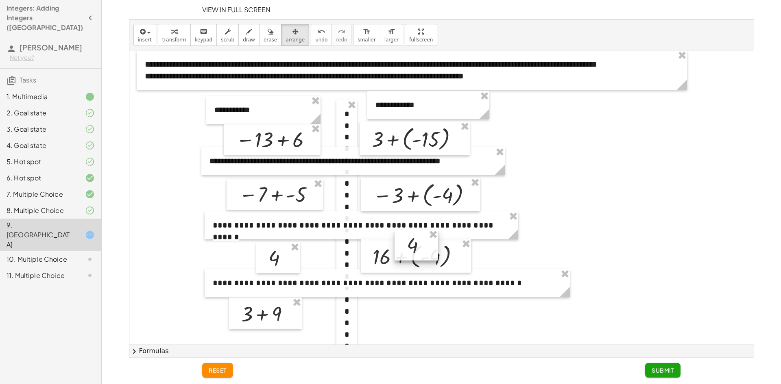
drag, startPoint x: 409, startPoint y: 318, endPoint x: 410, endPoint y: 254, distance: 64.3
click at [410, 254] on div at bounding box center [417, 245] width 44 height 31
drag, startPoint x: 413, startPoint y: 253, endPoint x: 411, endPoint y: 320, distance: 66.7
click at [411, 320] on div at bounding box center [415, 311] width 44 height 31
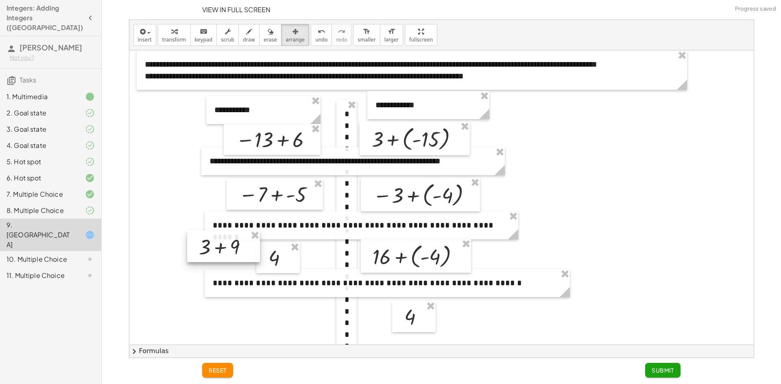
drag, startPoint x: 269, startPoint y: 320, endPoint x: 224, endPoint y: 244, distance: 88.7
click at [224, 244] on div at bounding box center [223, 247] width 73 height 32
drag, startPoint x: 281, startPoint y: 282, endPoint x: 413, endPoint y: 328, distance: 140.2
click at [279, 321] on div at bounding box center [275, 321] width 44 height 31
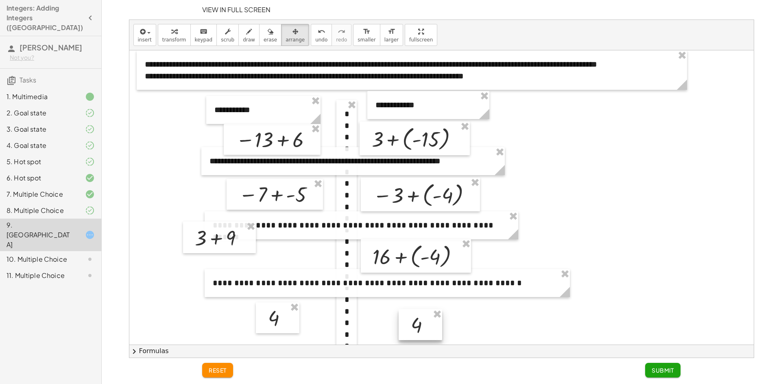
drag, startPoint x: 415, startPoint y: 325, endPoint x: 337, endPoint y: 268, distance: 96.1
click at [422, 333] on div at bounding box center [421, 325] width 44 height 31
drag, startPoint x: 231, startPoint y: 248, endPoint x: 292, endPoint y: 269, distance: 64.6
click at [292, 269] on div at bounding box center [280, 259] width 73 height 32
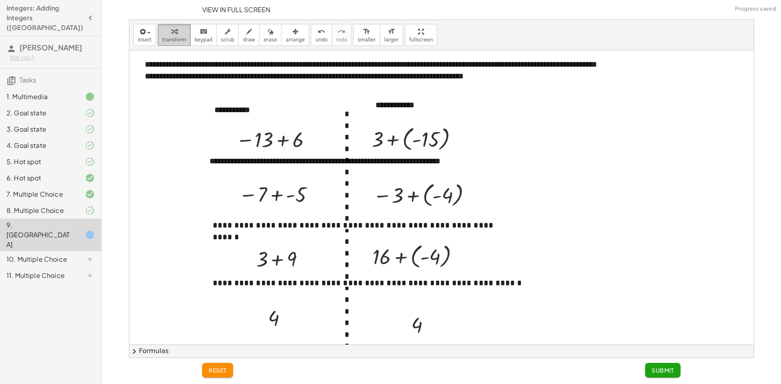
click at [167, 37] on span "transform" at bounding box center [174, 40] width 24 height 6
click at [423, 263] on div at bounding box center [419, 256] width 100 height 30
click at [377, 254] on div at bounding box center [381, 256] width 12 height 32
click at [286, 260] on div at bounding box center [283, 259] width 63 height 28
click at [275, 196] on div at bounding box center [278, 194] width 87 height 27
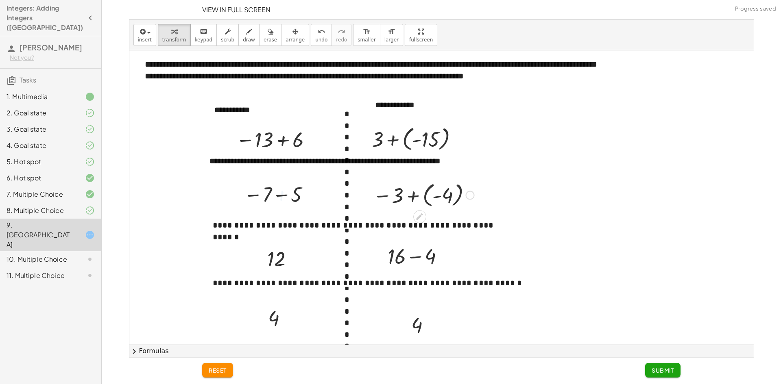
click at [414, 195] on div at bounding box center [423, 195] width 109 height 30
click at [415, 138] on div at bounding box center [418, 139] width 100 height 30
click at [410, 138] on div at bounding box center [417, 138] width 71 height 28
click at [282, 137] on div at bounding box center [275, 139] width 87 height 27
click at [423, 192] on div at bounding box center [424, 194] width 80 height 27
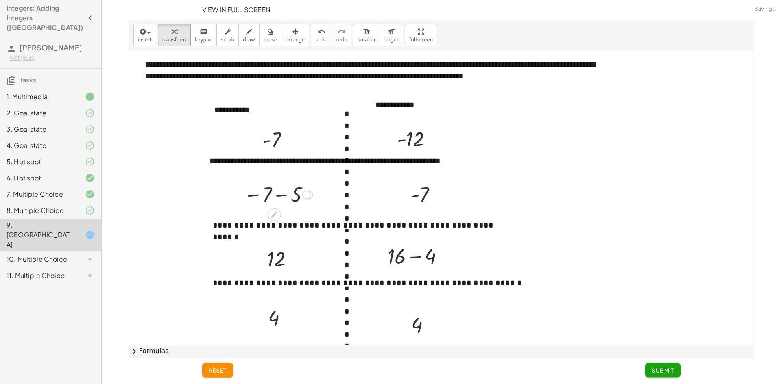
click at [281, 193] on div at bounding box center [278, 194] width 77 height 27
click at [423, 257] on div at bounding box center [419, 256] width 71 height 28
click at [286, 37] on span "arrange" at bounding box center [295, 40] width 19 height 6
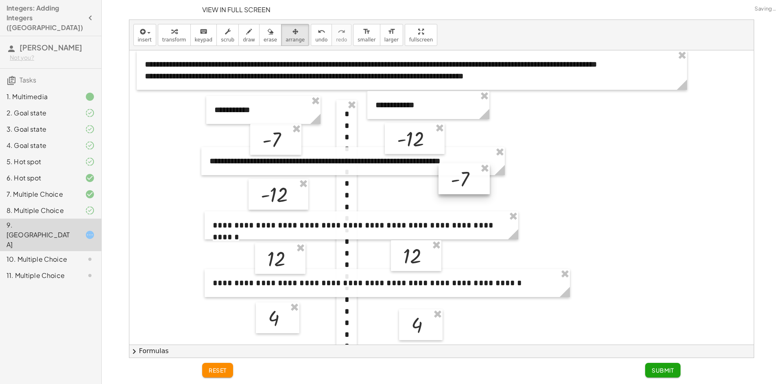
drag, startPoint x: 450, startPoint y: 182, endPoint x: 456, endPoint y: 170, distance: 13.1
click at [465, 175] on div at bounding box center [464, 179] width 51 height 31
drag, startPoint x: 406, startPoint y: 139, endPoint x: 450, endPoint y: 173, distance: 55.3
click at [409, 194] on div at bounding box center [418, 194] width 60 height 31
drag, startPoint x: 474, startPoint y: 175, endPoint x: 404, endPoint y: 137, distance: 80.3
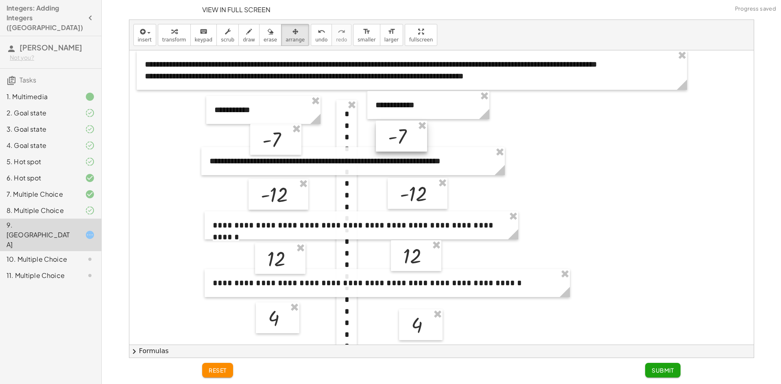
click at [404, 137] on div at bounding box center [401, 136] width 51 height 31
click at [665, 373] on span "Submit" at bounding box center [663, 370] width 22 height 7
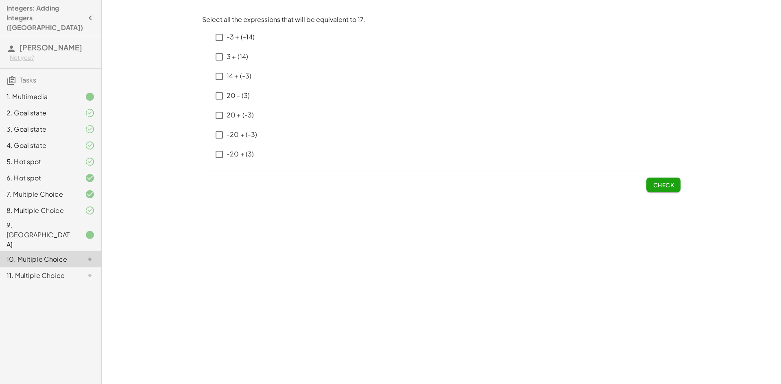
click at [239, 40] on p "-3 + (-14) ﻿" at bounding box center [241, 37] width 28 height 9
click at [227, 36] on p "-3 + (-14) ﻿" at bounding box center [241, 37] width 28 height 9
click at [208, 54] on icon at bounding box center [207, 52] width 10 height 10
click at [661, 185] on span "Check" at bounding box center [663, 184] width 21 height 7
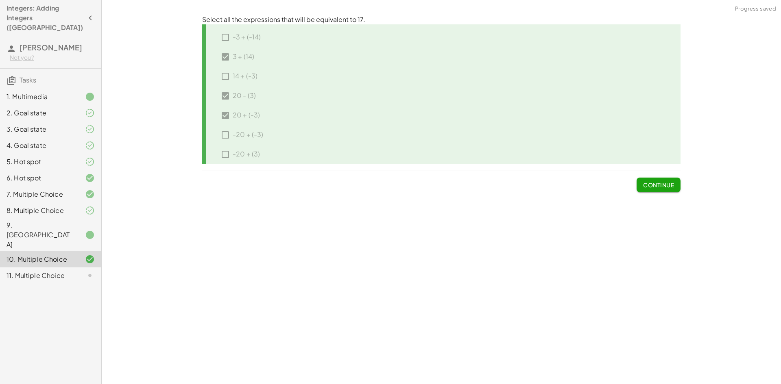
click at [661, 186] on span "Continue" at bounding box center [658, 184] width 31 height 7
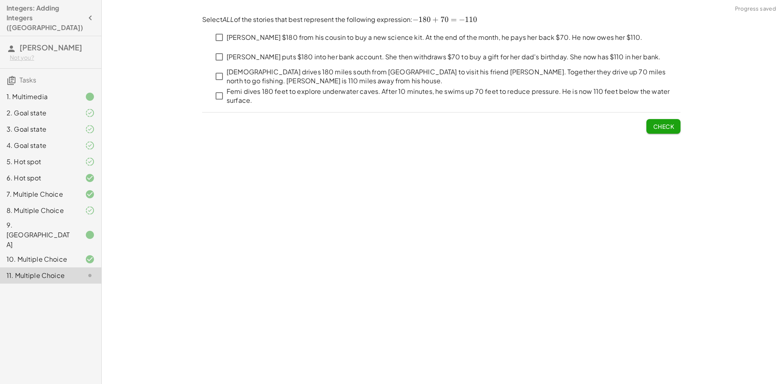
click at [76, 230] on div at bounding box center [83, 235] width 23 height 10
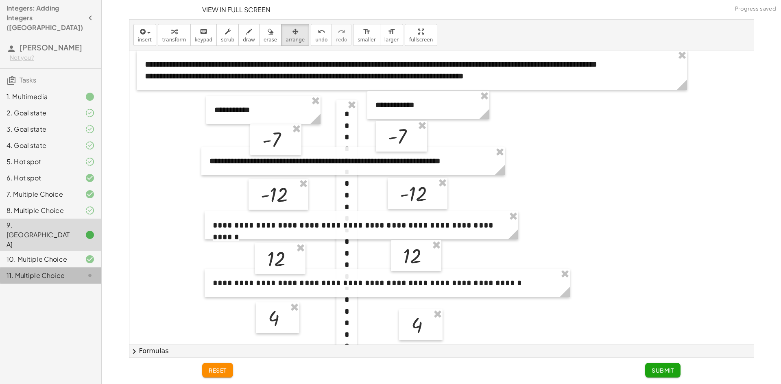
click at [59, 271] on div "11. Multiple Choice" at bounding box center [39, 276] width 65 height 10
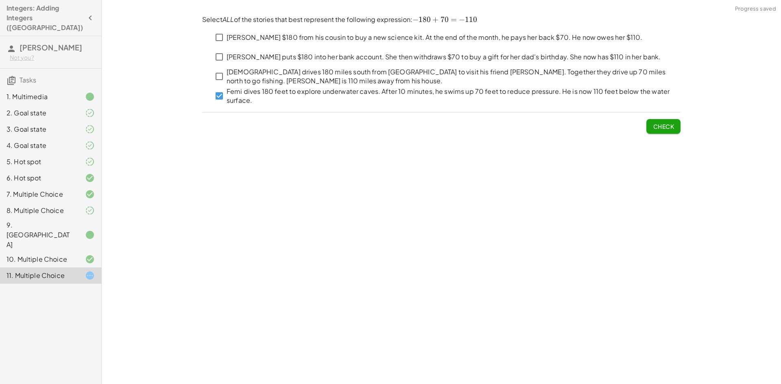
click at [223, 45] on div "[PERSON_NAME] $180 from his cousin to buy a new science kit. At the end of the …" at bounding box center [427, 38] width 430 height 20
click at [673, 126] on span "Check" at bounding box center [663, 126] width 21 height 7
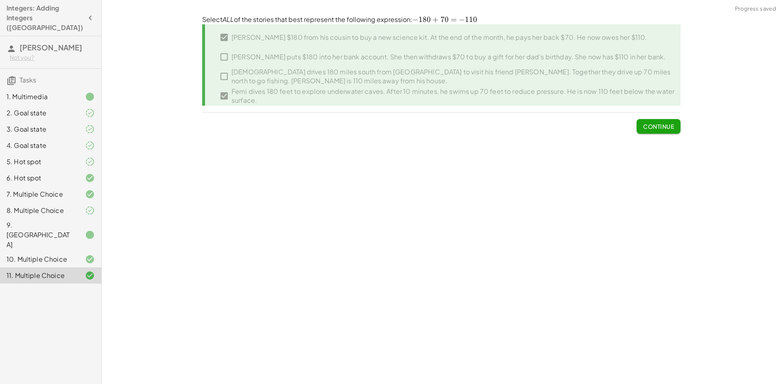
click at [673, 126] on span "Continue" at bounding box center [658, 126] width 31 height 7
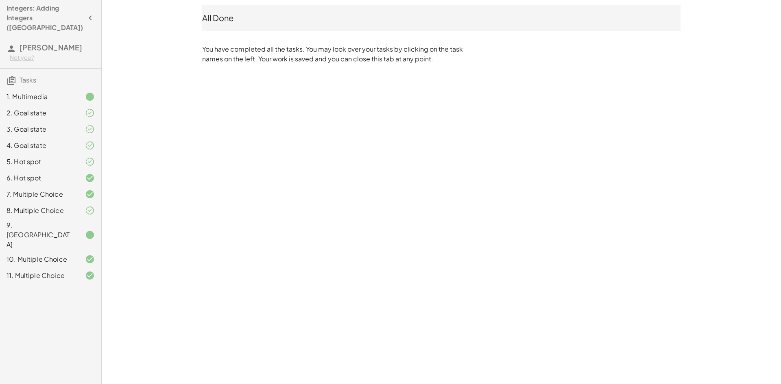
click at [79, 206] on div at bounding box center [83, 211] width 23 height 10
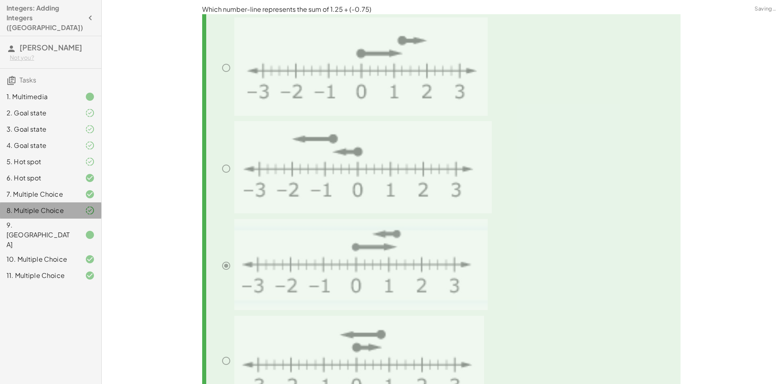
click at [63, 157] on div "5. Hot spot" at bounding box center [39, 162] width 65 height 10
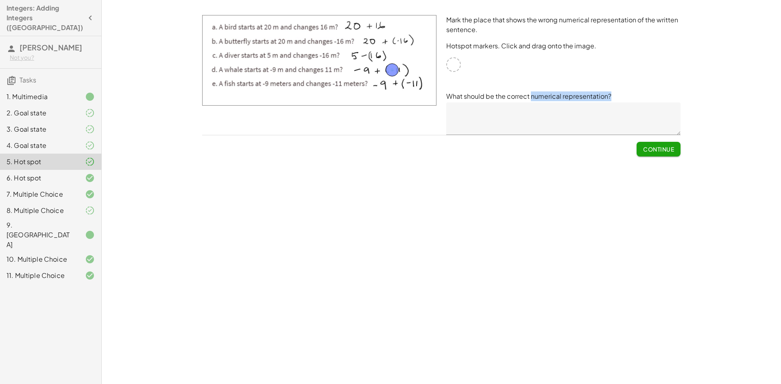
drag, startPoint x: 589, startPoint y: 98, endPoint x: 526, endPoint y: 98, distance: 63.9
click at [526, 98] on p "What should be the correct numerical representation?" at bounding box center [563, 97] width 234 height 10
copy p "numerical representation?"
click at [454, 111] on textarea at bounding box center [563, 119] width 234 height 33
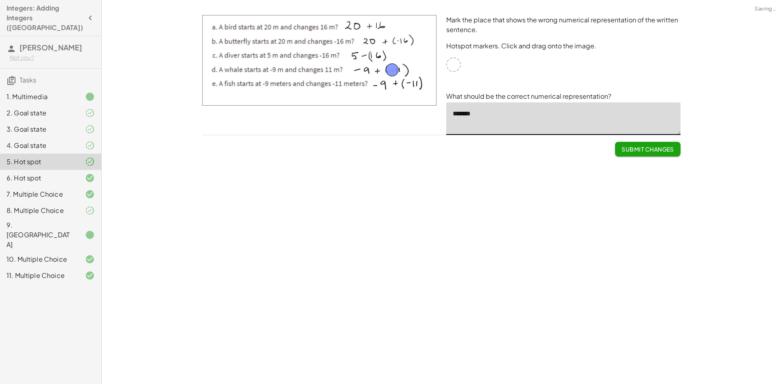
type textarea "*******"
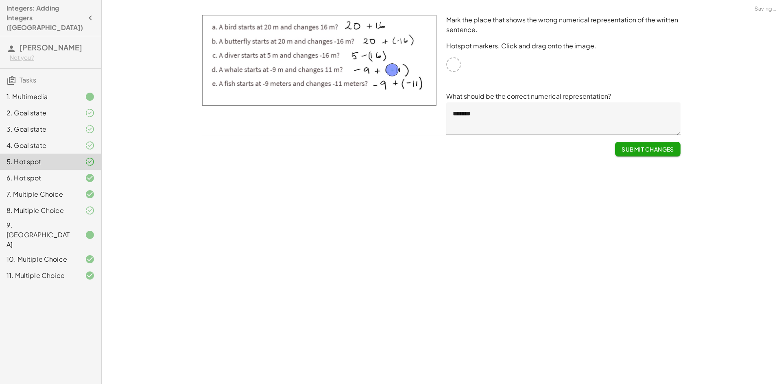
click at [492, 150] on div "Submit Changes" at bounding box center [441, 145] width 478 height 21
click at [638, 146] on span "Submit Changes" at bounding box center [648, 149] width 52 height 7
click at [379, 191] on div "Integers: Adding Integers (PA) In this activity, you will do several activities…" at bounding box center [441, 192] width 679 height 384
click at [57, 271] on div "11. Multiple Choice" at bounding box center [39, 276] width 65 height 10
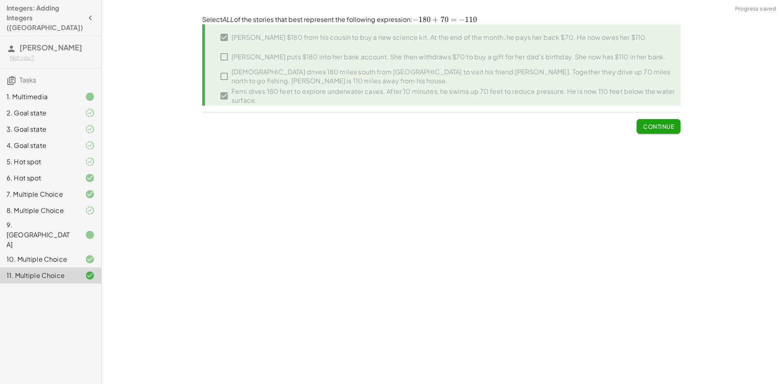
click at [675, 133] on div "Select ALL of the stories that best represent the following expression: ﻿ − 180…" at bounding box center [441, 74] width 488 height 129
click at [671, 129] on button "Continue" at bounding box center [659, 126] width 44 height 15
